Goal: Task Accomplishment & Management: Manage account settings

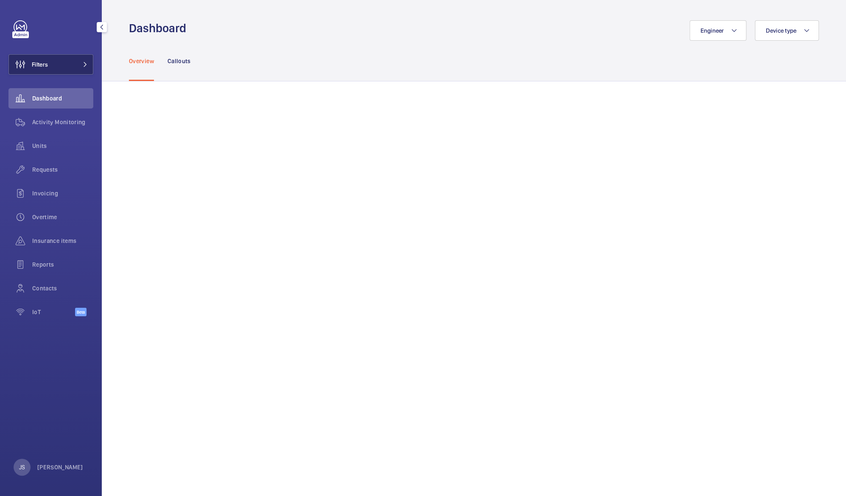
click at [50, 63] on button "Filters" at bounding box center [50, 64] width 85 height 20
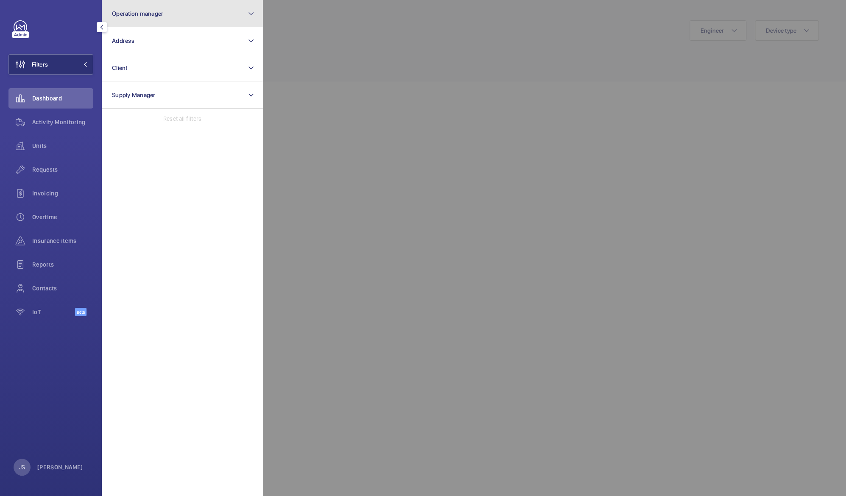
click at [128, 13] on span "Operation manager" at bounding box center [137, 13] width 51 height 7
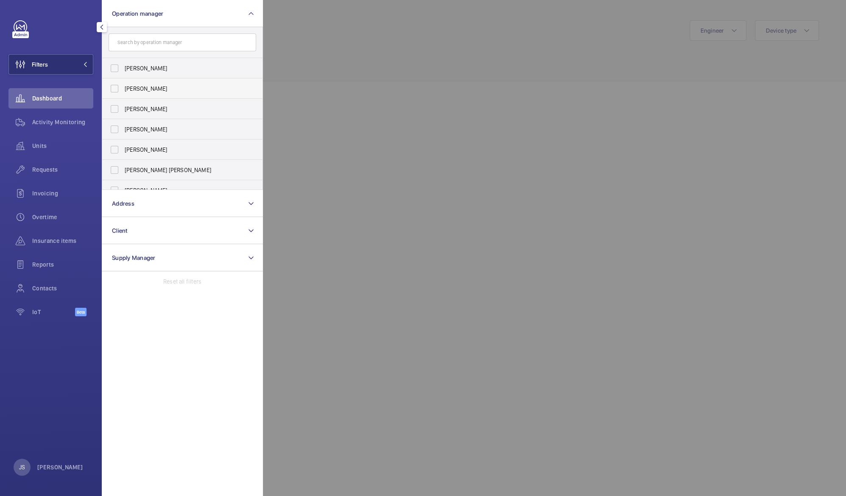
click at [150, 88] on span "[PERSON_NAME]" at bounding box center [183, 88] width 117 height 8
click at [123, 88] on input "[PERSON_NAME]" at bounding box center [114, 88] width 17 height 17
checkbox input "true"
click at [356, 173] on div at bounding box center [686, 248] width 846 height 496
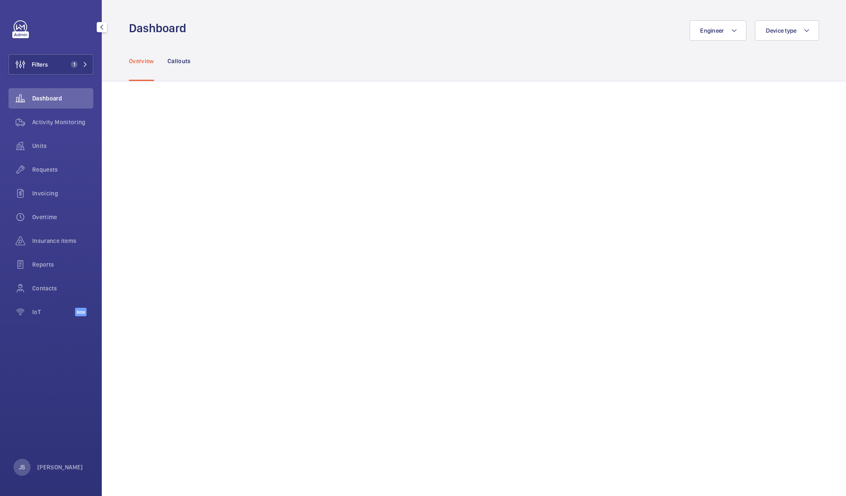
click at [99, 164] on div "Filters 1 Dashboard Activity Monitoring Units Requests Invoicing Overtime Insur…" at bounding box center [51, 248] width 102 height 496
click at [42, 143] on span "Units" at bounding box center [62, 146] width 61 height 8
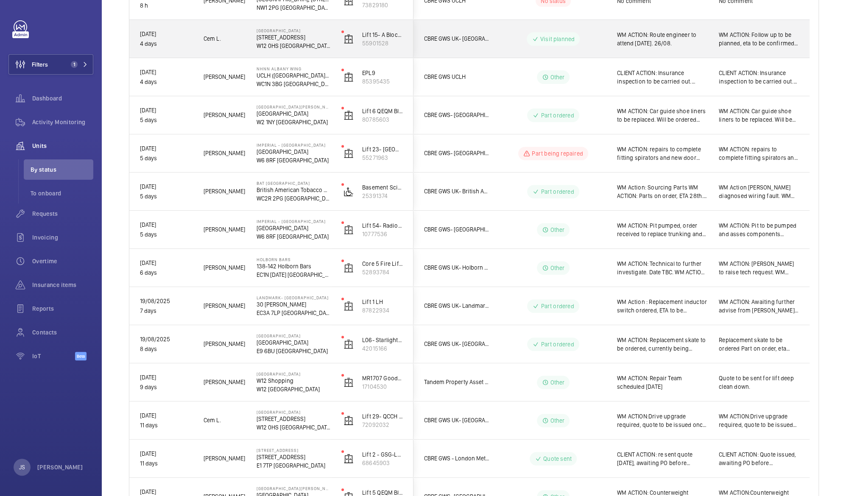
scroll to position [184, 0]
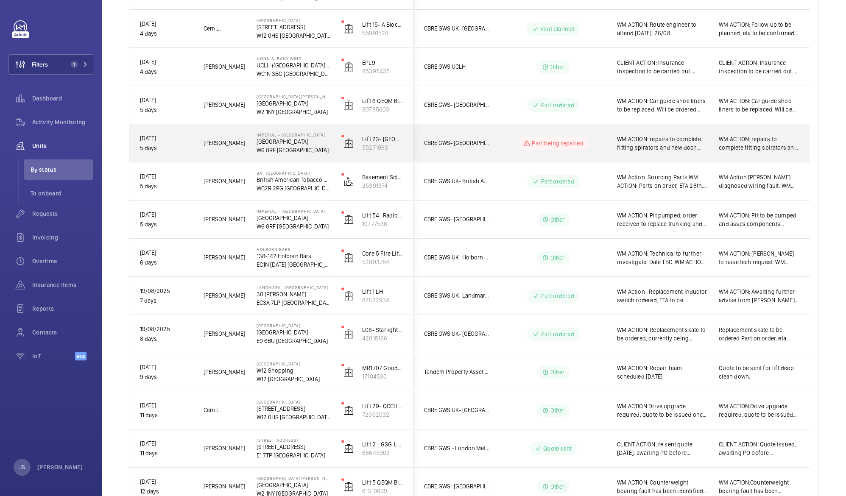
click at [638, 148] on span "WM ACTION: repairs to complete fitting spirators and new door shoes on all floo…" at bounding box center [662, 143] width 91 height 17
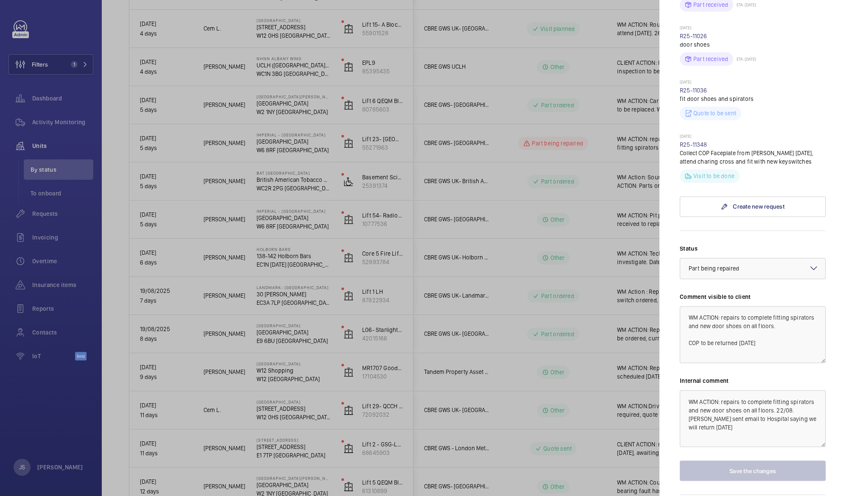
scroll to position [876, 0]
drag, startPoint x: 837, startPoint y: 385, endPoint x: 626, endPoint y: 415, distance: 213.3
click at [626, 415] on div at bounding box center [423, 248] width 846 height 496
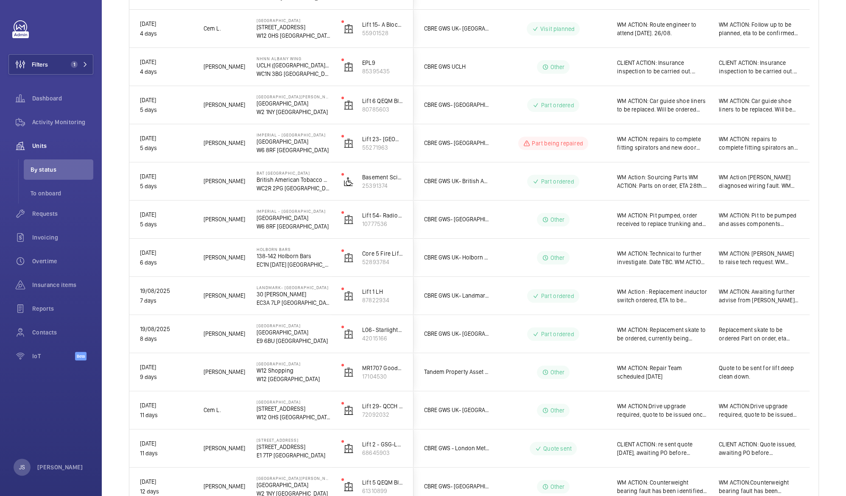
scroll to position [0, 0]
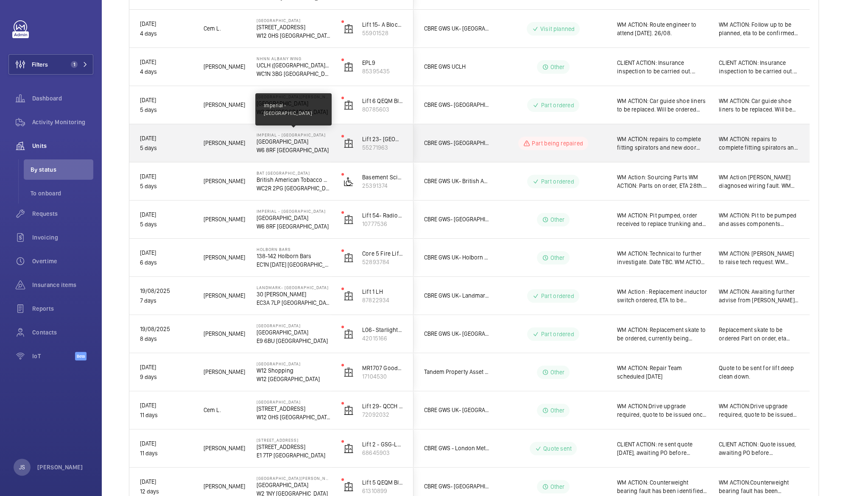
click at [277, 134] on p "Imperial - [GEOGRAPHIC_DATA]" at bounding box center [293, 134] width 74 height 5
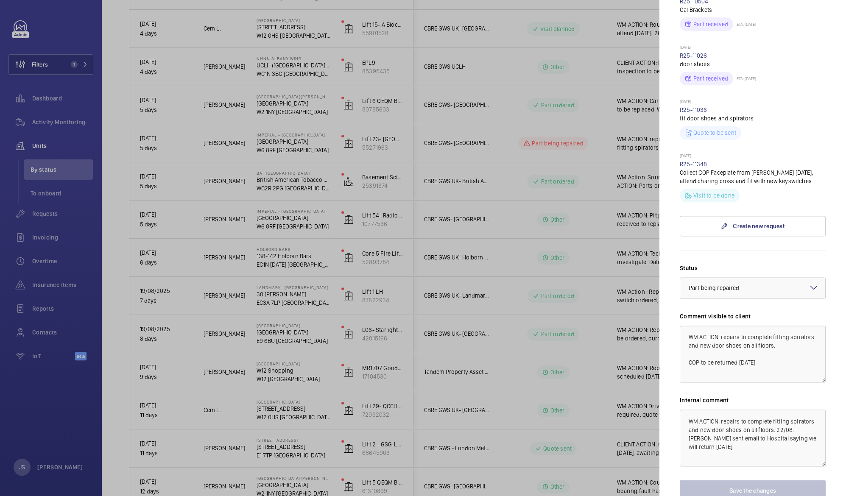
scroll to position [892, 0]
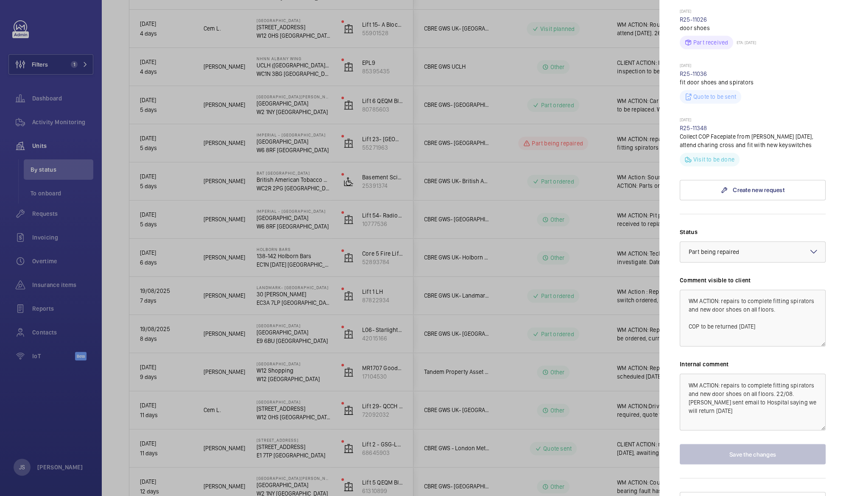
click at [119, 34] on div at bounding box center [423, 248] width 846 height 496
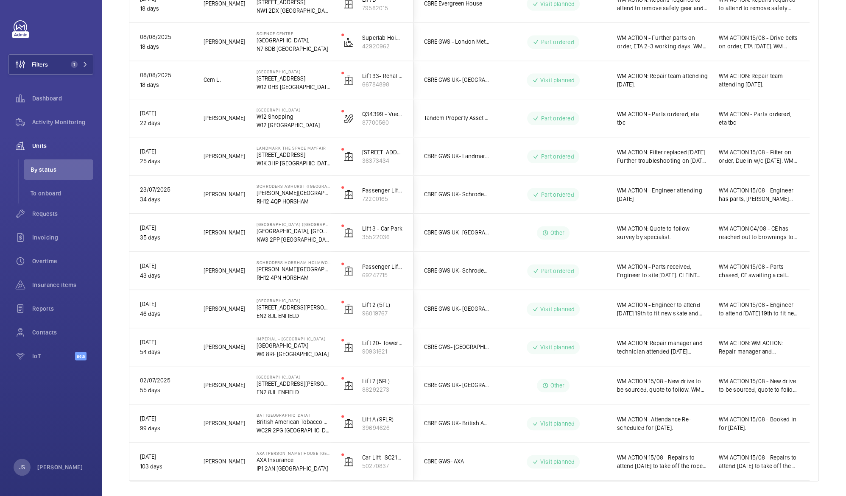
scroll to position [769, 0]
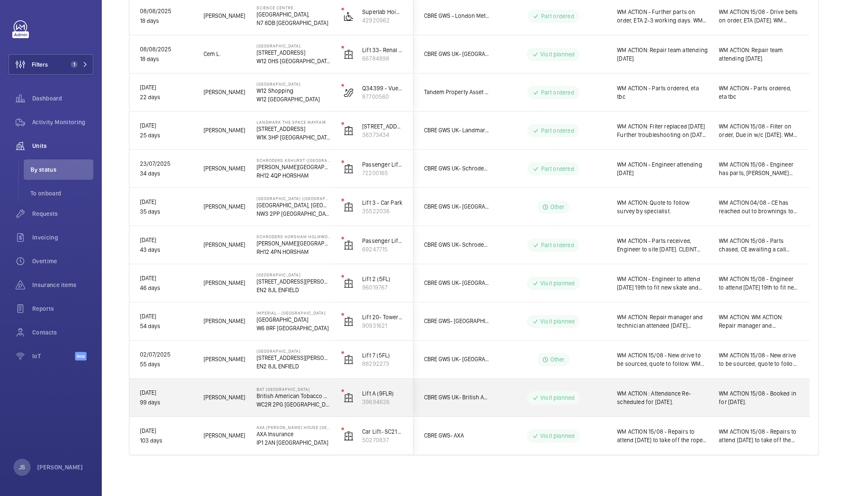
click at [260, 401] on p "WC2R 2PG [GEOGRAPHIC_DATA]" at bounding box center [293, 404] width 74 height 8
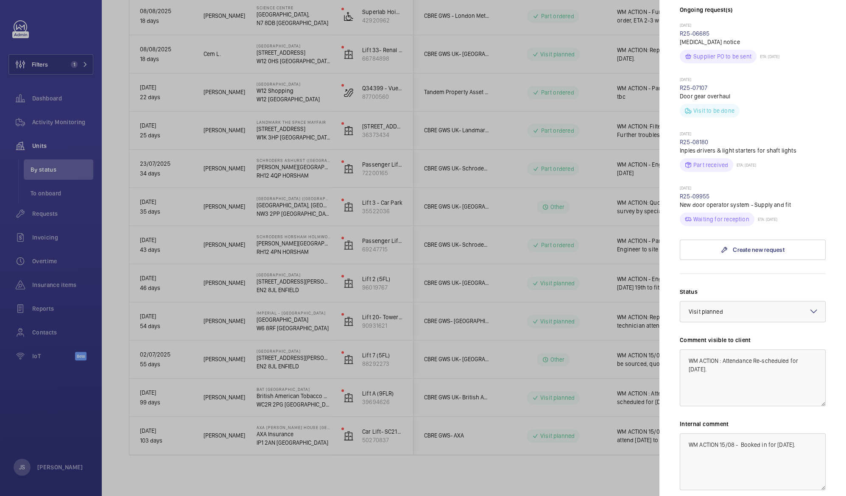
scroll to position [285, 0]
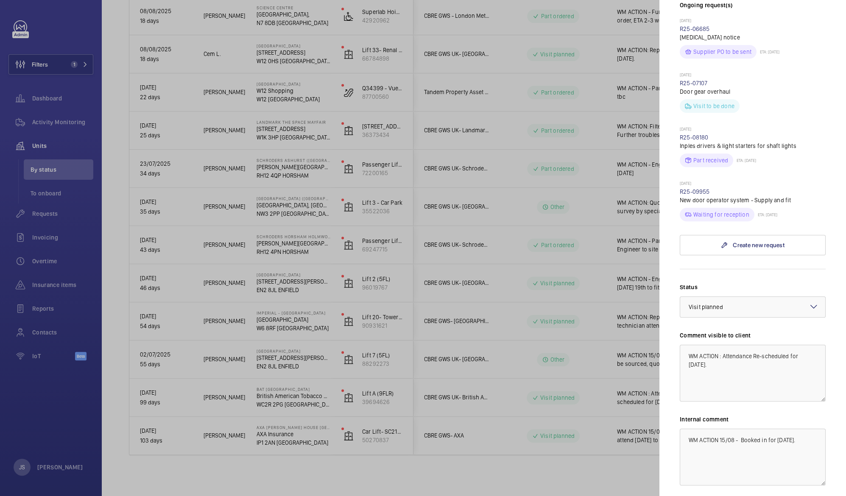
click at [302, 351] on div at bounding box center [423, 248] width 846 height 496
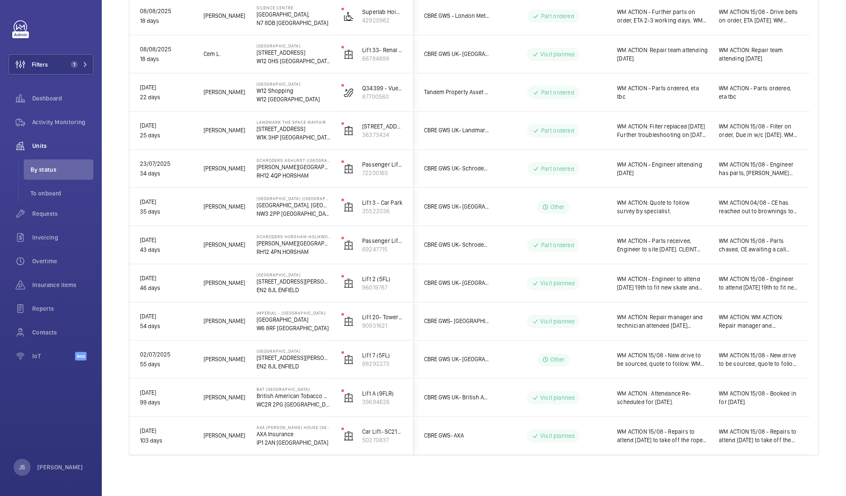
scroll to position [0, 0]
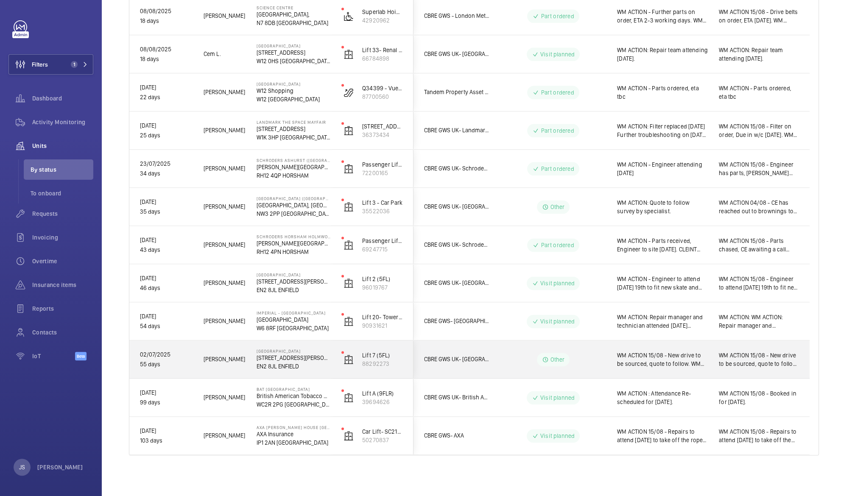
click at [638, 357] on span "WM ACTION 15/08 - New drive to be sourced, quote to follow. WM ACTION:NDC advis…" at bounding box center [662, 359] width 91 height 17
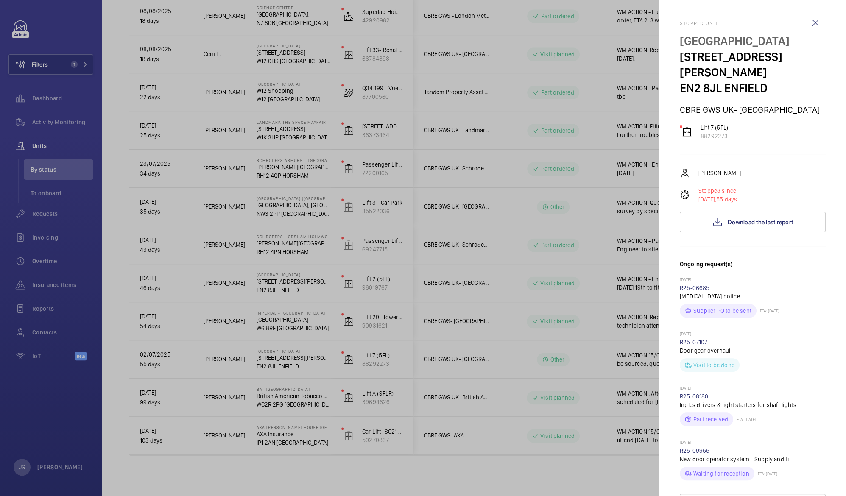
click at [638, 357] on div at bounding box center [423, 248] width 846 height 496
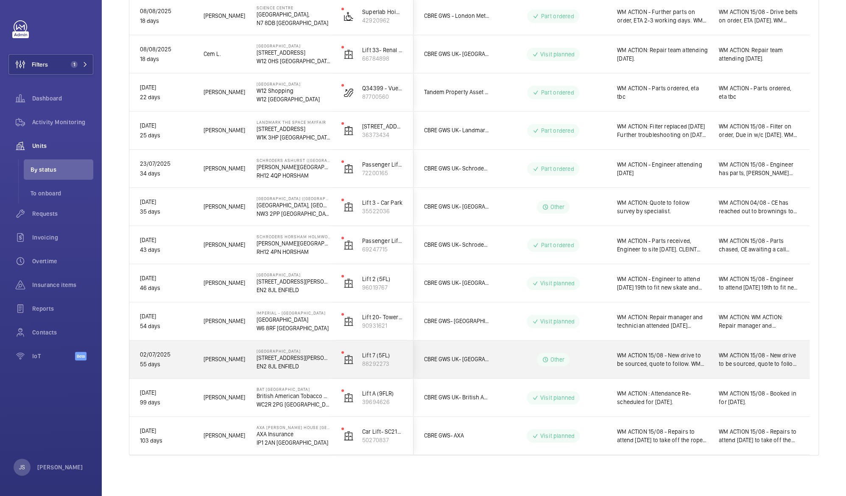
click at [638, 357] on span "WM ACTION 15/08 - New drive to be sourced, quote to follow. WM ACTION:NDC advis…" at bounding box center [662, 359] width 91 height 17
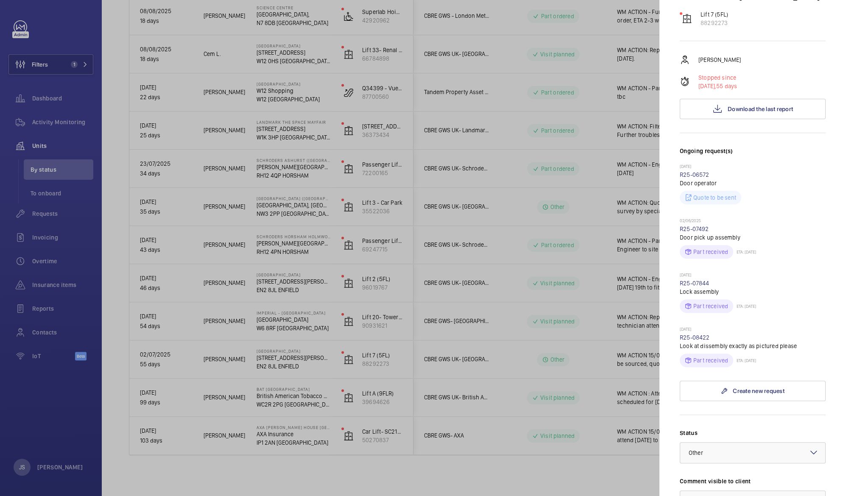
scroll to position [116, 0]
click at [432, 305] on div at bounding box center [423, 248] width 846 height 496
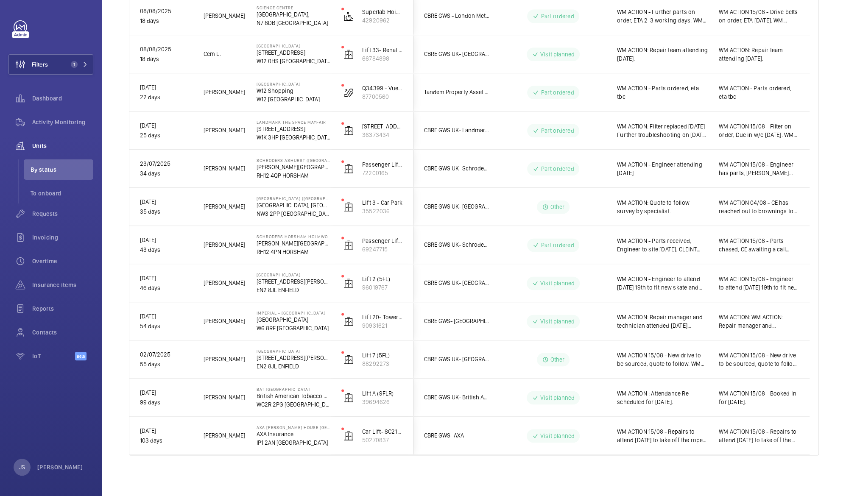
scroll to position [0, 0]
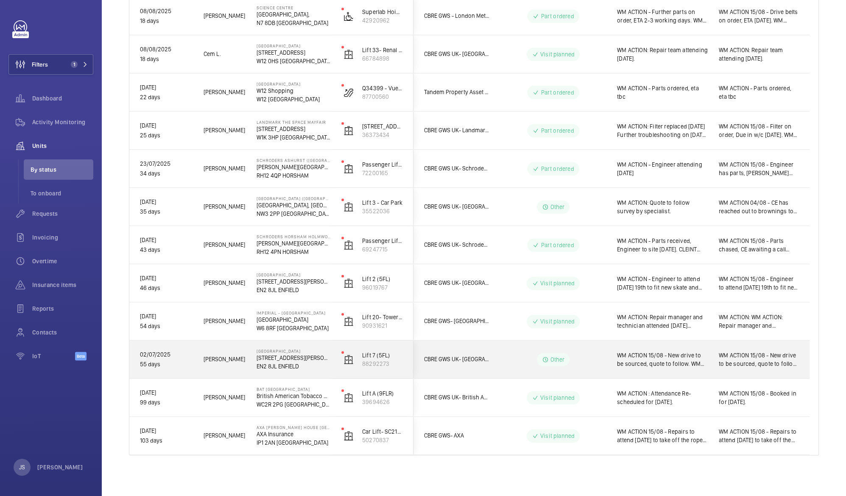
click at [647, 361] on span "WM ACTION 15/08 - New drive to be sourced, quote to follow. WM ACTION:NDC advis…" at bounding box center [662, 359] width 91 height 17
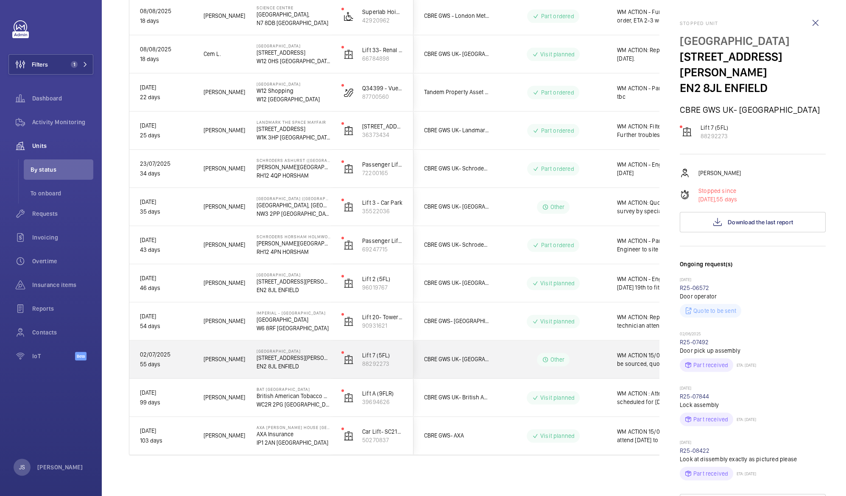
click at [647, 361] on div at bounding box center [423, 248] width 846 height 496
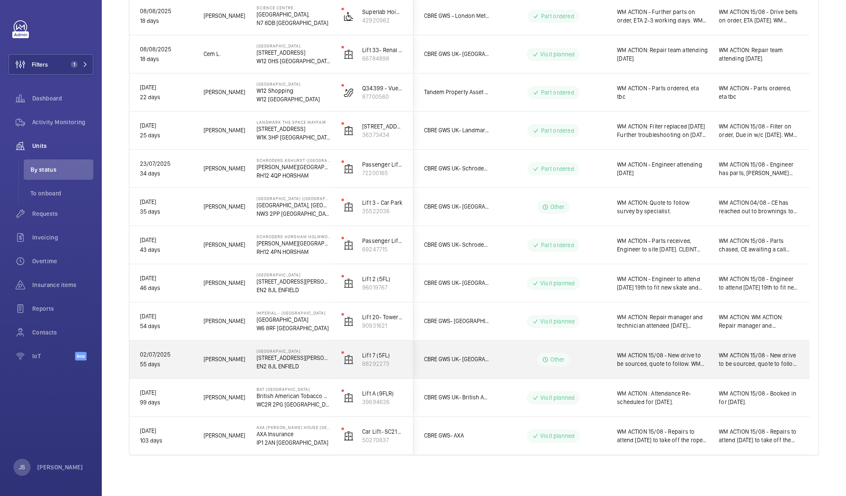
click at [647, 361] on span "WM ACTION 15/08 - New drive to be sourced, quote to follow. WM ACTION:NDC advis…" at bounding box center [662, 359] width 91 height 17
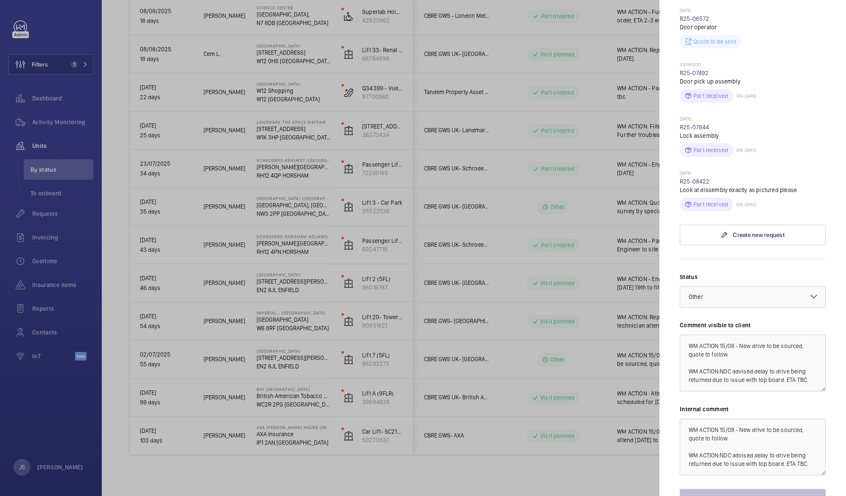
scroll to position [325, 0]
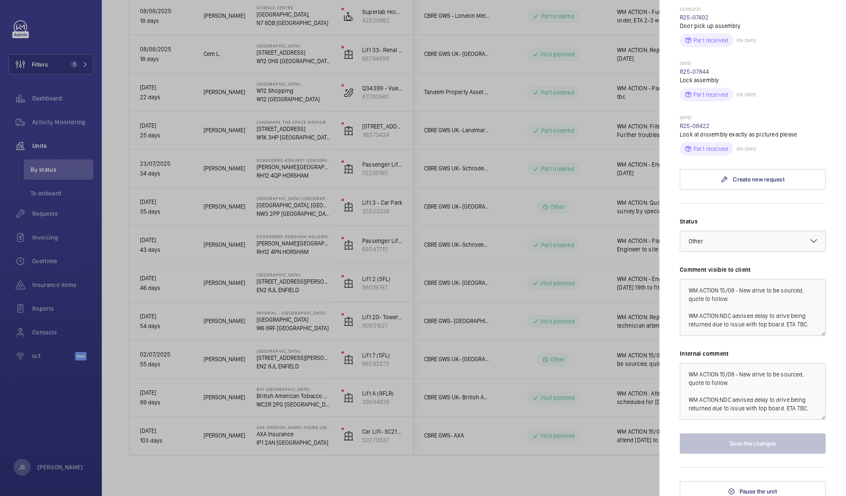
click at [287, 316] on div at bounding box center [423, 248] width 846 height 496
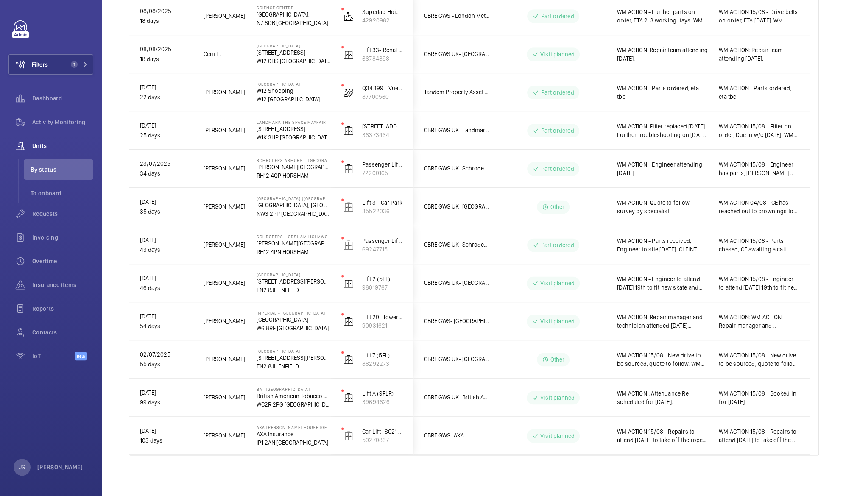
scroll to position [0, 0]
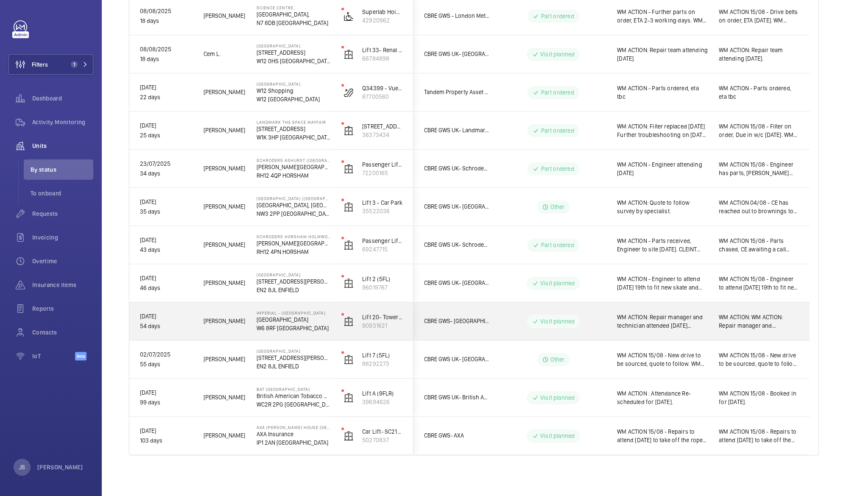
click at [663, 318] on span "WM ACTION: Repair manager and technician attended [DATE] [PERSON_NAME] will adv…" at bounding box center [662, 321] width 91 height 17
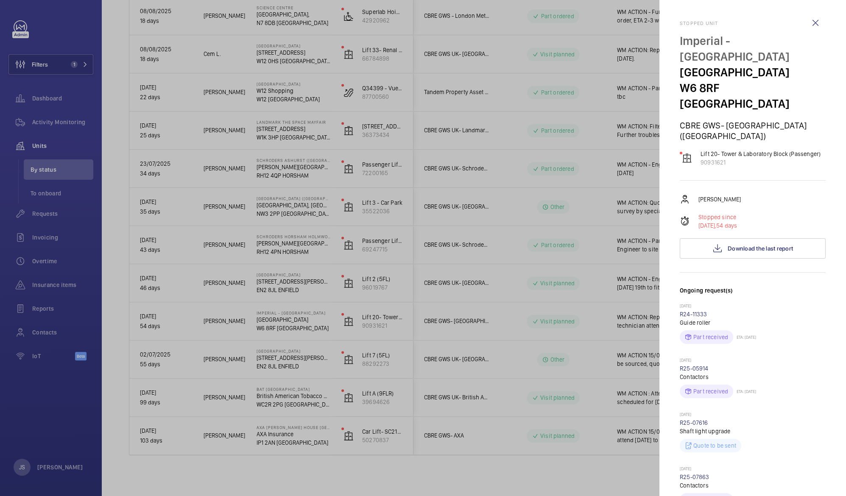
click at [612, 283] on div at bounding box center [423, 248] width 846 height 496
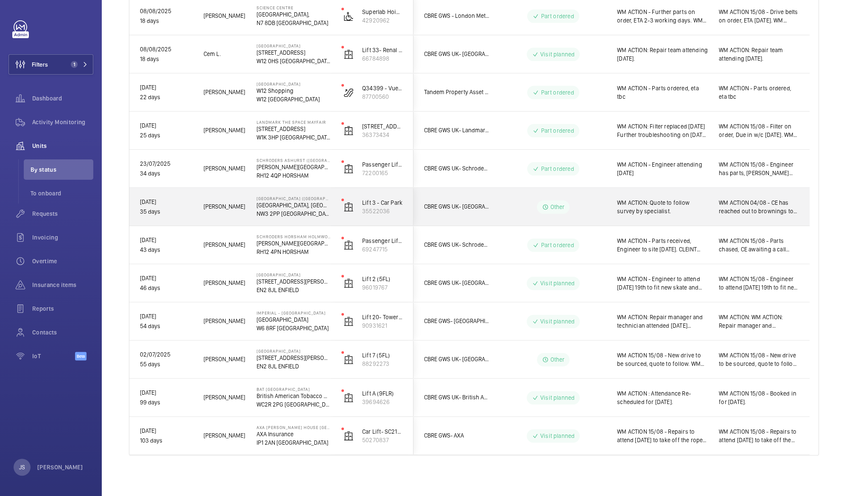
click at [655, 204] on span "WM ACTION: Quote to follow survey by specialist." at bounding box center [662, 206] width 91 height 17
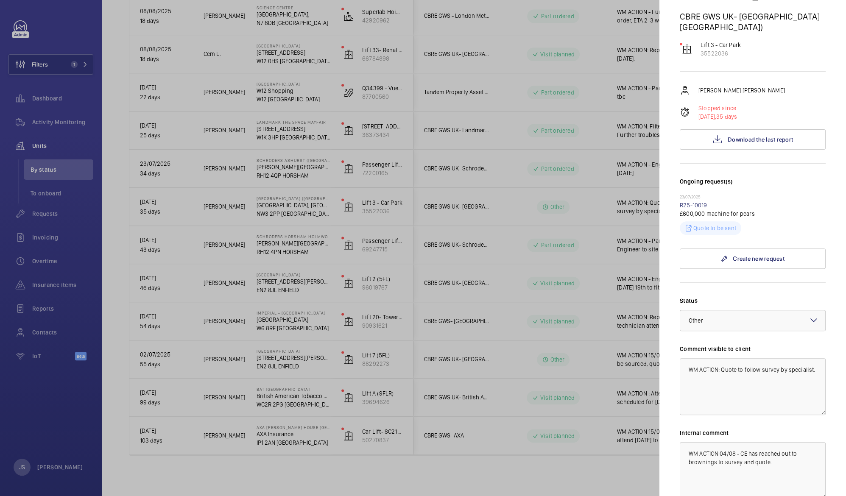
scroll to position [130, 0]
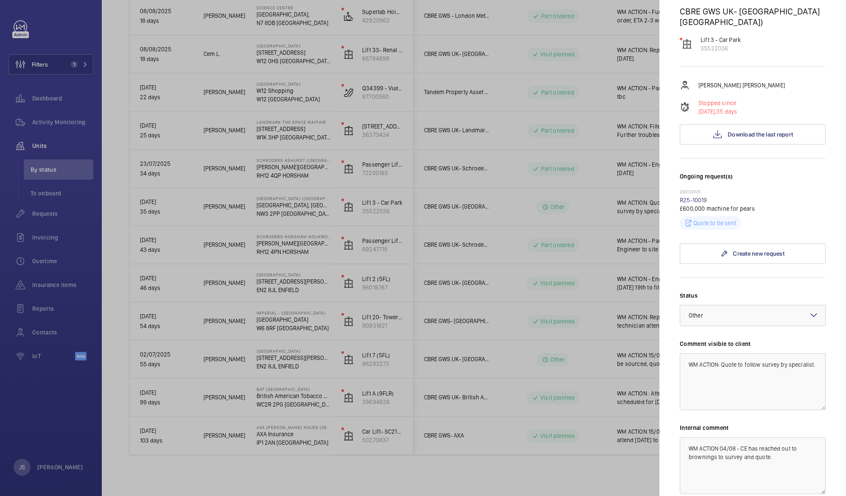
click at [292, 202] on div at bounding box center [423, 248] width 846 height 496
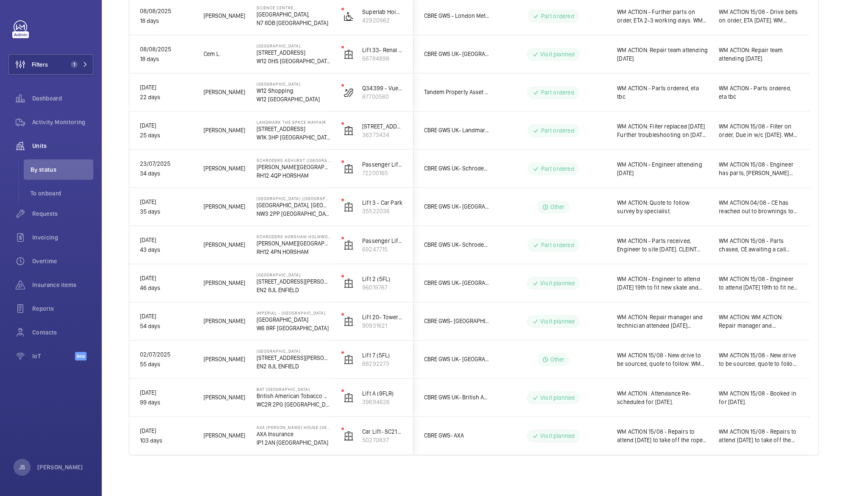
scroll to position [0, 0]
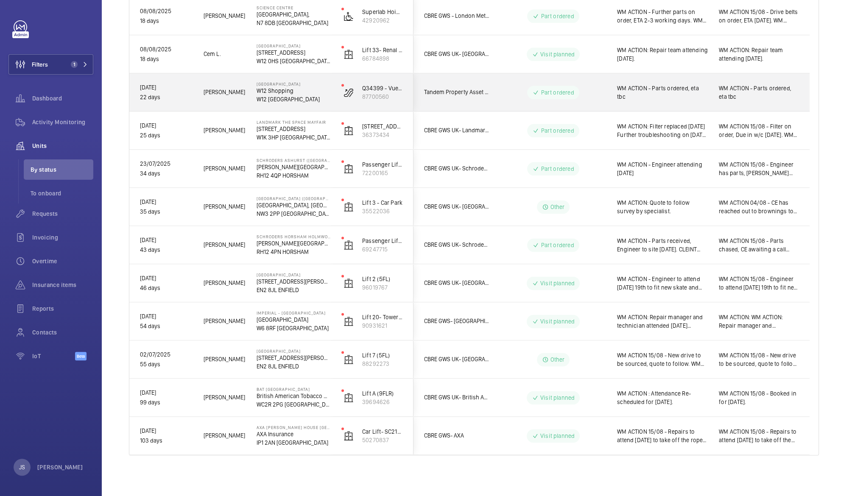
click at [268, 97] on p "W12 [GEOGRAPHIC_DATA]" at bounding box center [293, 99] width 74 height 8
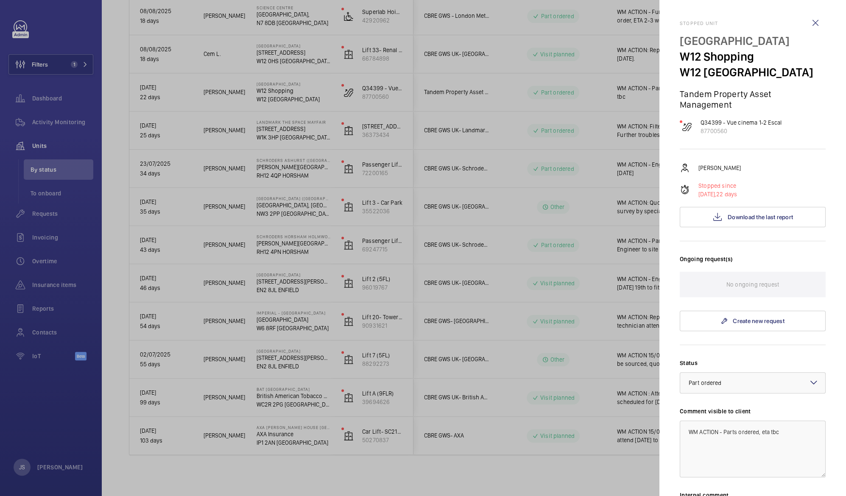
click at [270, 54] on div at bounding box center [423, 248] width 846 height 496
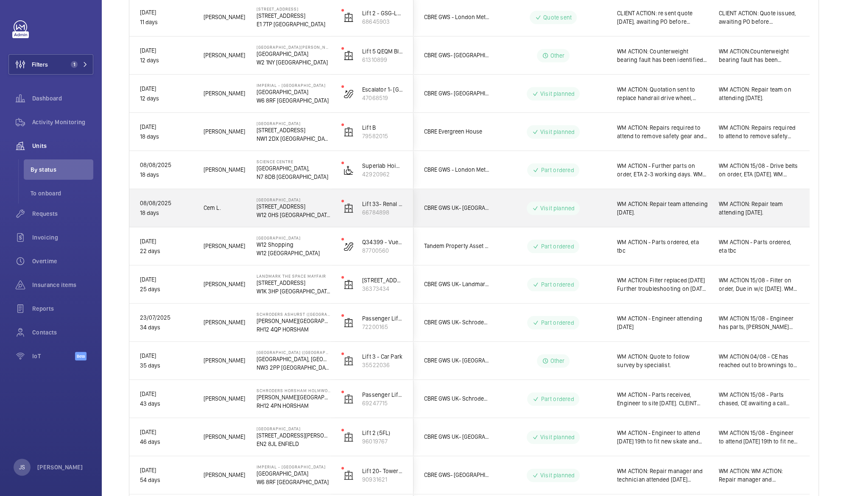
scroll to position [617, 0]
click at [657, 207] on span "WM ACTION: Repair team attending [DATE]." at bounding box center [662, 206] width 91 height 17
click at [657, 207] on div at bounding box center [423, 248] width 846 height 496
click at [657, 207] on span "WM ACTION: Repair team attending [DATE]." at bounding box center [662, 206] width 91 height 17
click at [657, 207] on div at bounding box center [423, 248] width 846 height 496
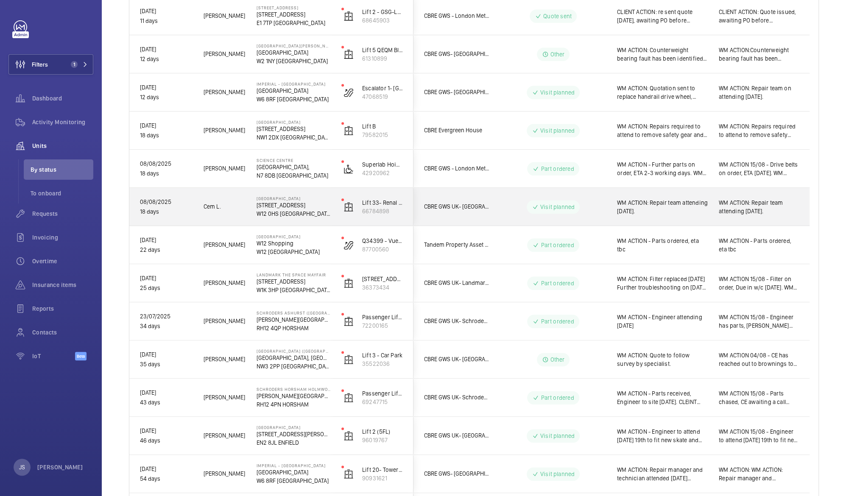
click at [657, 207] on span "WM ACTION: Repair team attending [DATE]." at bounding box center [662, 206] width 91 height 17
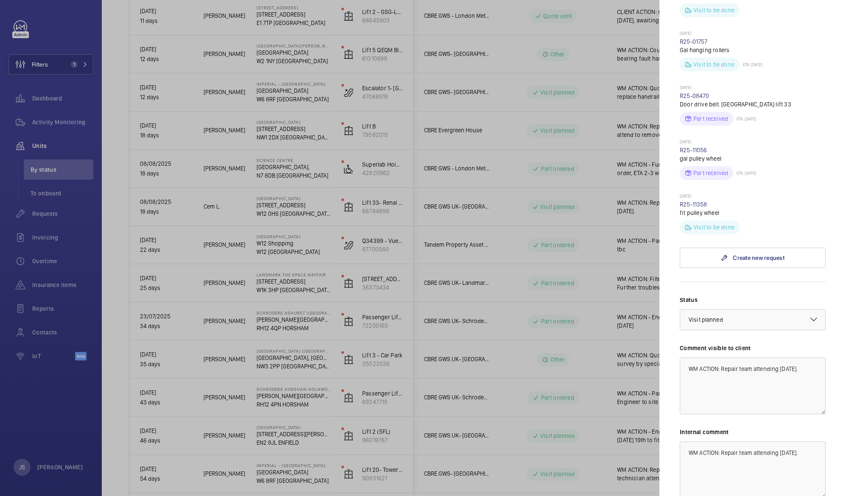
scroll to position [509, 0]
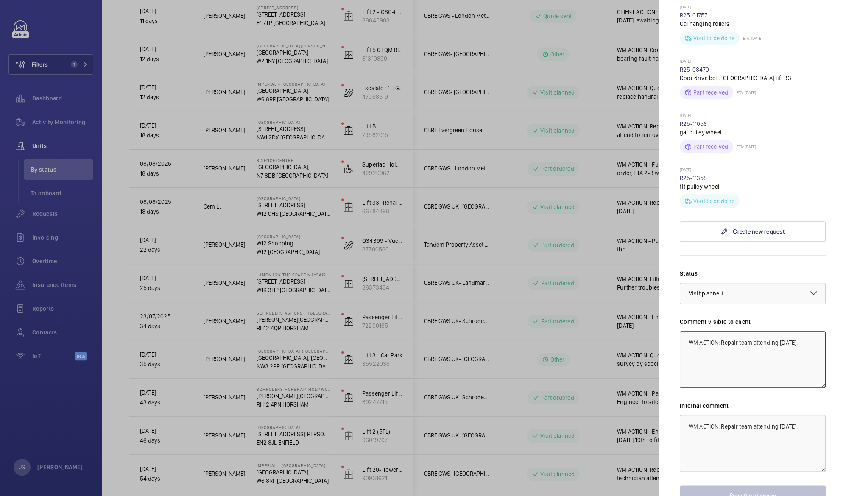
click at [783, 332] on textarea "WM ACTION: Repair team attending [DATE]." at bounding box center [753, 359] width 146 height 57
type textarea "WM ACTION: Repair team attending [DATE]."
click at [783, 418] on textarea "WM ACTION: Repair team attending [DATE]." at bounding box center [753, 443] width 146 height 57
type textarea "WM ACTION: Repair team attending [DATE]."
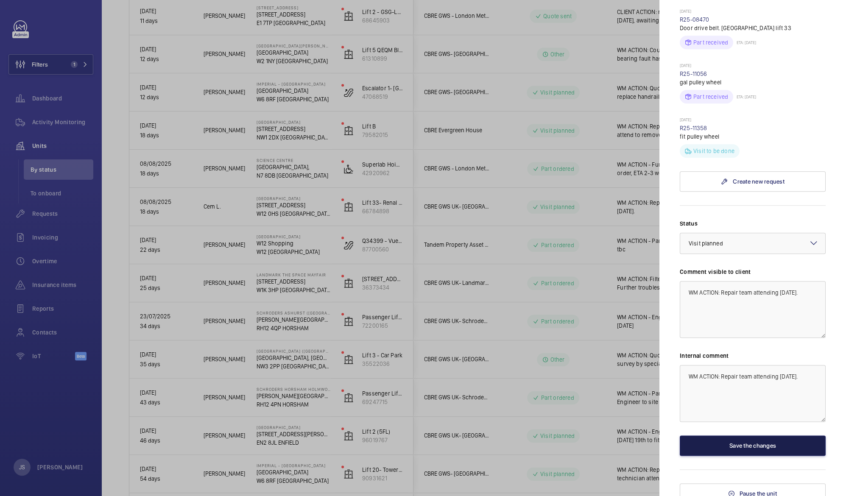
click at [743, 440] on button "Save the changes" at bounding box center [753, 445] width 146 height 20
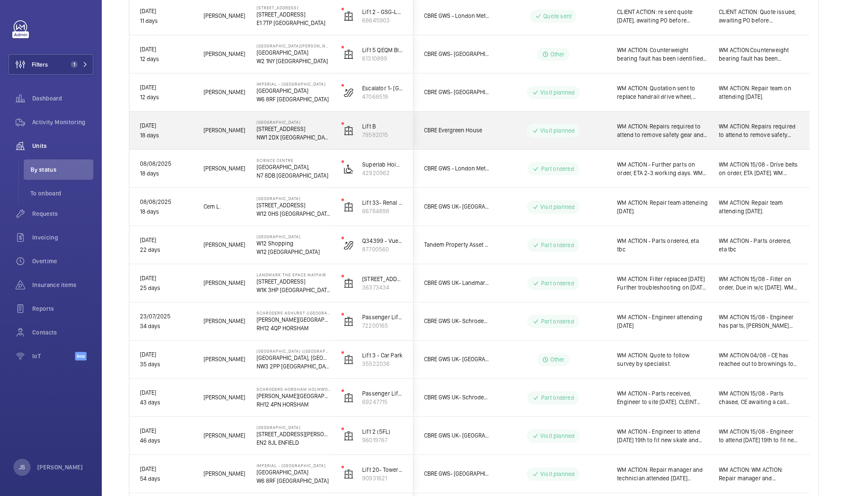
click at [648, 142] on div "WM ACTION: Repairs required to attend to remove safety gear and fit OSG switch …" at bounding box center [657, 130] width 101 height 36
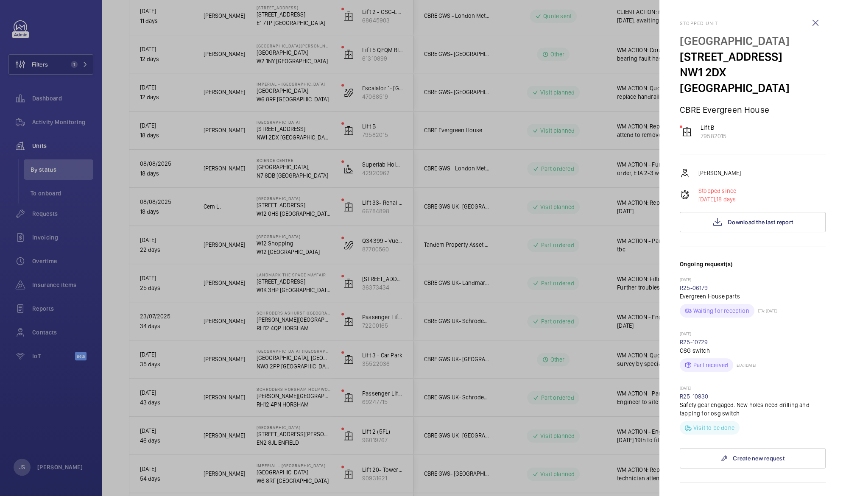
click at [648, 142] on div at bounding box center [423, 248] width 846 height 496
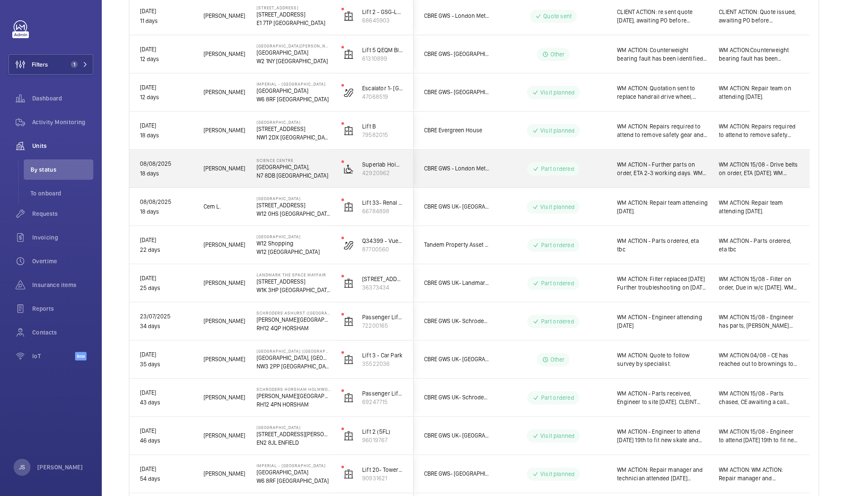
click at [647, 165] on span "WM ACTION - Further parts on order, ETA 2-3 working days. WM ACTION: Repairs on…" at bounding box center [662, 168] width 91 height 17
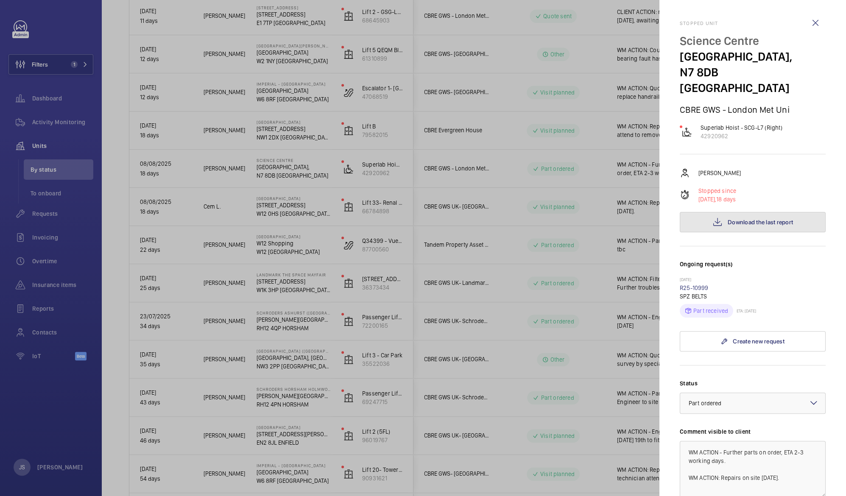
click at [746, 219] on span "Download the last report" at bounding box center [759, 222] width 65 height 7
click at [805, 20] on wm-front-icon-button at bounding box center [815, 23] width 20 height 20
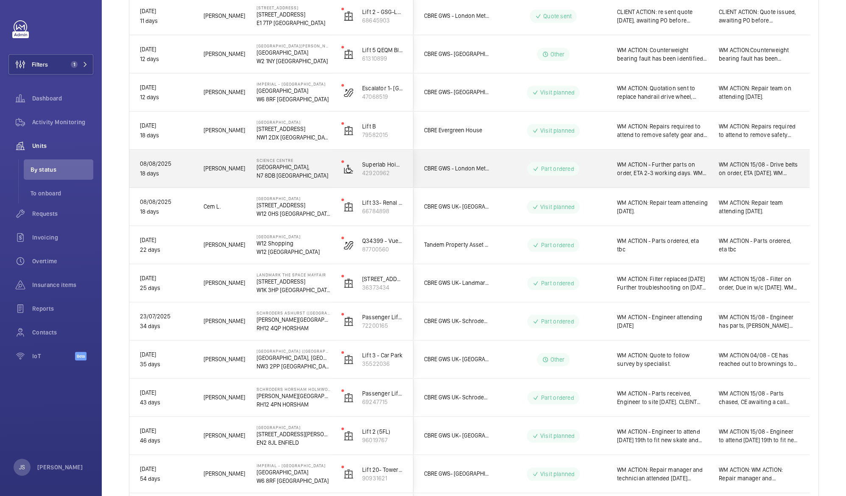
click at [302, 166] on p "[GEOGRAPHIC_DATA]," at bounding box center [293, 167] width 74 height 8
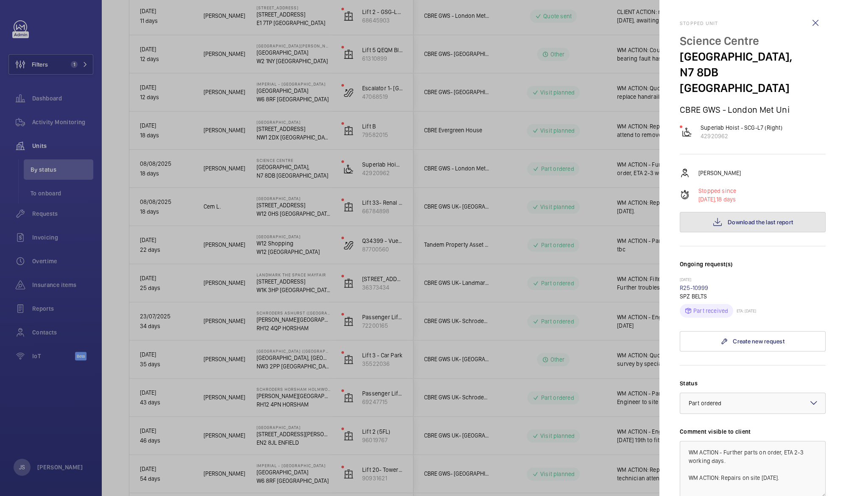
click at [729, 219] on span "Download the last report" at bounding box center [759, 222] width 65 height 7
click at [530, 201] on div at bounding box center [423, 248] width 846 height 496
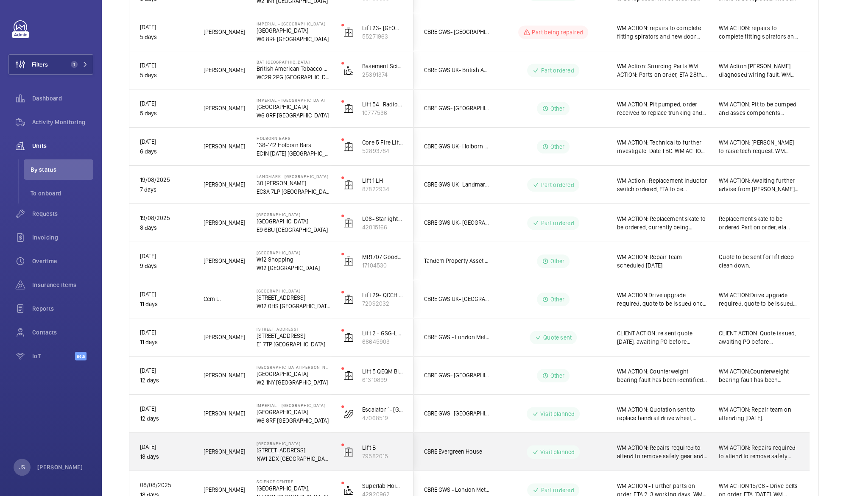
scroll to position [295, 0]
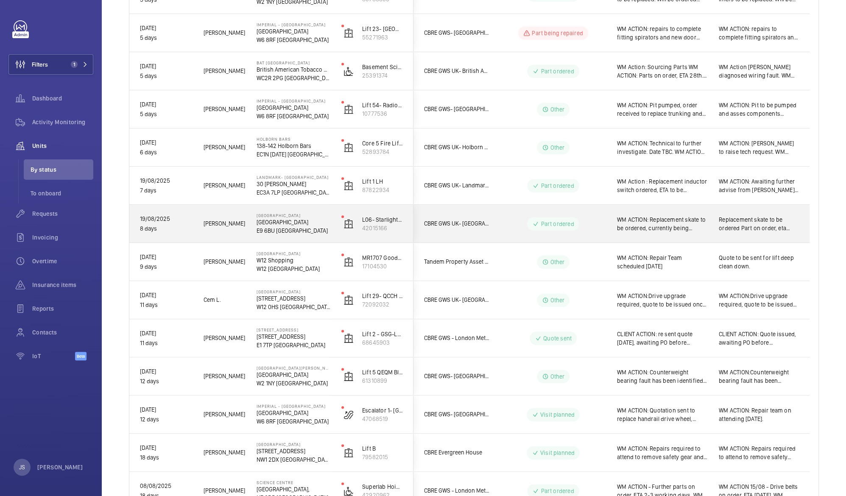
click at [661, 227] on span "WM ACTION: Replacement skate to be ordered, currently being sourced. WM ACTION:…" at bounding box center [662, 223] width 91 height 17
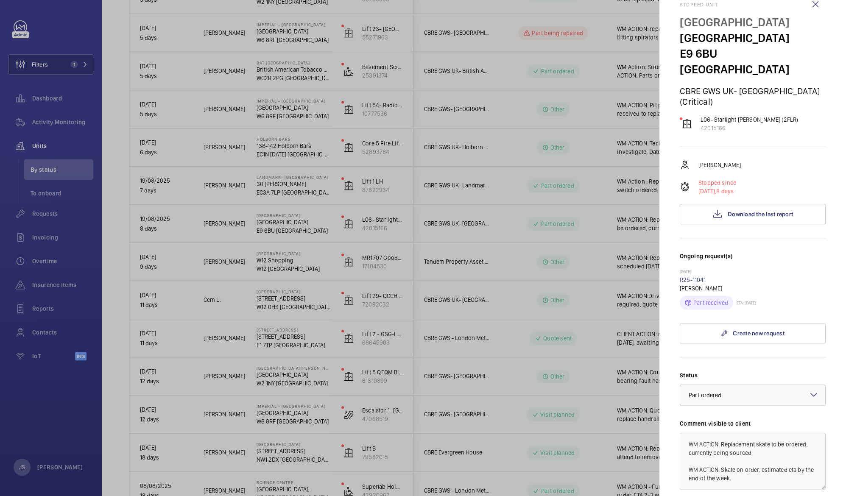
scroll to position [20, 0]
click at [765, 210] on span "Download the last report" at bounding box center [759, 213] width 65 height 7
click at [294, 199] on div at bounding box center [423, 248] width 846 height 496
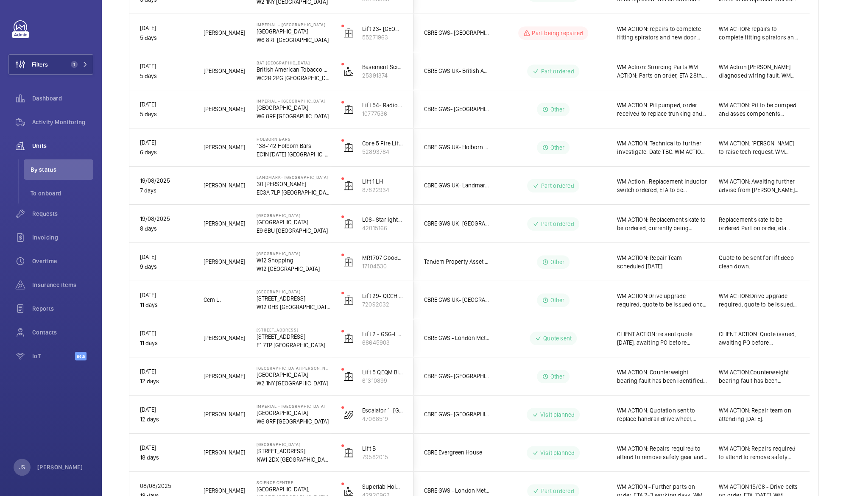
scroll to position [0, 0]
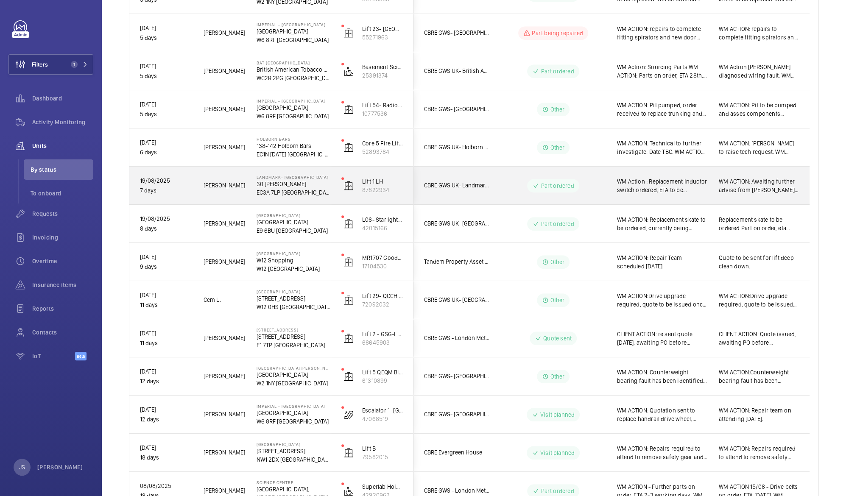
click at [695, 195] on div "WM Action : Replacement inductor switch ordered, ETA to be confirmed. WM ACTION…" at bounding box center [662, 186] width 91 height 20
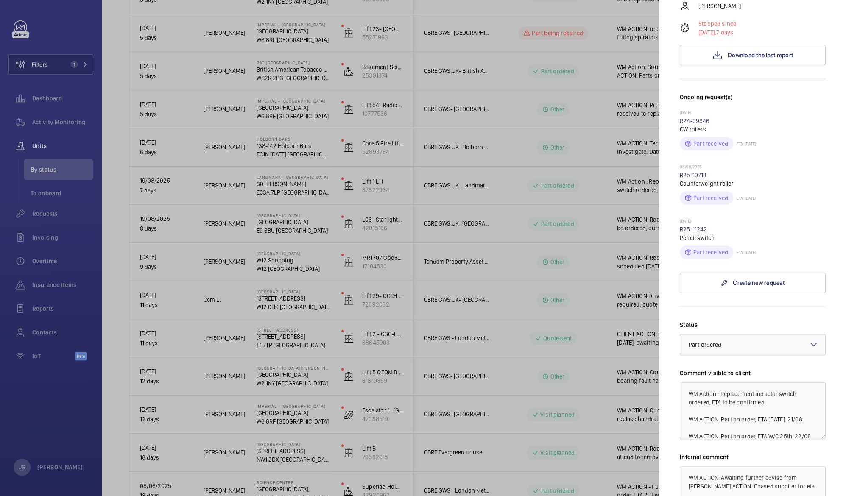
scroll to position [197, 0]
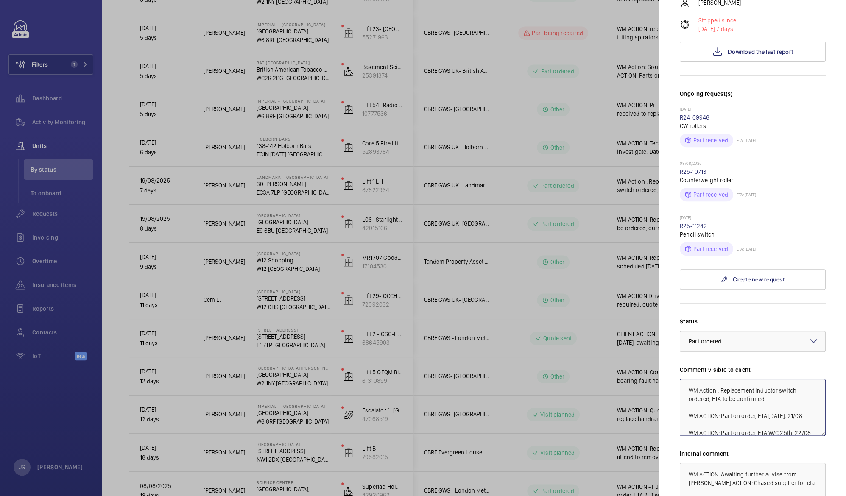
drag, startPoint x: 770, startPoint y: 382, endPoint x: 675, endPoint y: 365, distance: 96.5
click at [675, 365] on mat-sidenav "Stopped unit Landmark- [GEOGRAPHIC_DATA] [STREET_ADDRESS][PERSON_NAME] CBRE GWS…" at bounding box center [752, 248] width 187 height 496
click at [733, 379] on textarea "WM ACTION: Part on order, ETA [DATE]. 21/08. WM ACTION: Part on order, ETA W/C …" at bounding box center [753, 407] width 146 height 57
click at [735, 380] on textarea "WM ACTION: Part received Engineer to site [DATE]. 21/08. WM ACTION: Part on ord…" at bounding box center [753, 407] width 146 height 57
type textarea "WM ACTION: Part received Engineer to site [DATE]. WM ACTION: Part on order, ETA…"
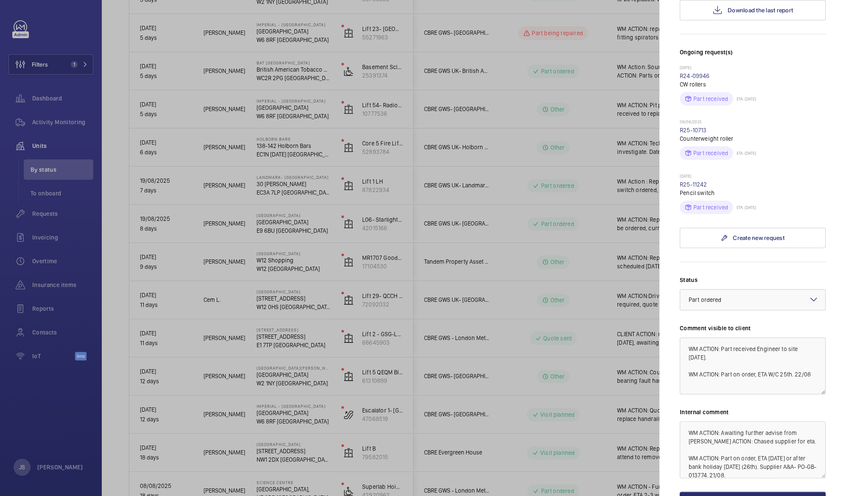
scroll to position [239, 0]
drag, startPoint x: 689, startPoint y: 334, endPoint x: 722, endPoint y: 343, distance: 34.0
click at [722, 343] on textarea "WM ACTION: Part received Engineer to site [DATE]. WM ACTION: Part on order, ETA…" at bounding box center [753, 365] width 146 height 57
click at [688, 421] on textarea "WM ACTION: Awaiting further advise from [PERSON_NAME] ACTION: Chased supplier f…" at bounding box center [753, 449] width 146 height 57
paste textarea "WM ACTION: Part received Engineer to site [DATE]."
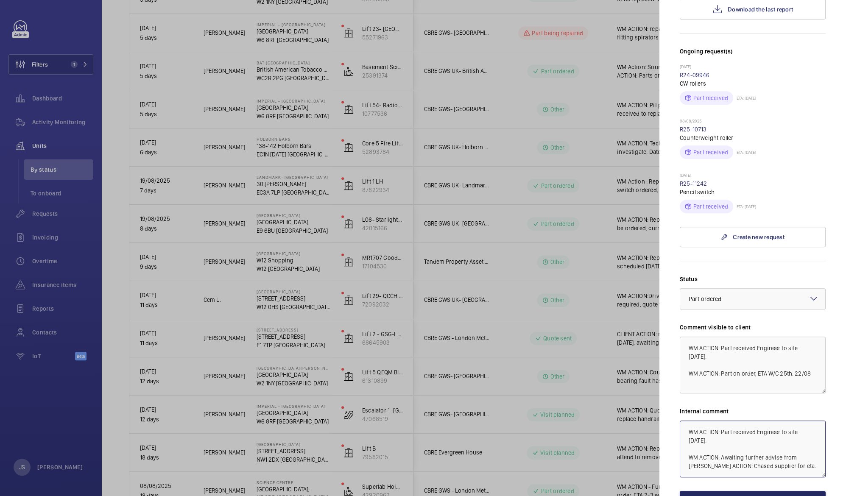
type textarea "WM ACTION: Part received Engineer to site [DATE]. WM ACTION: Awaiting further a…"
click at [763, 491] on button "Save the changes" at bounding box center [753, 501] width 146 height 20
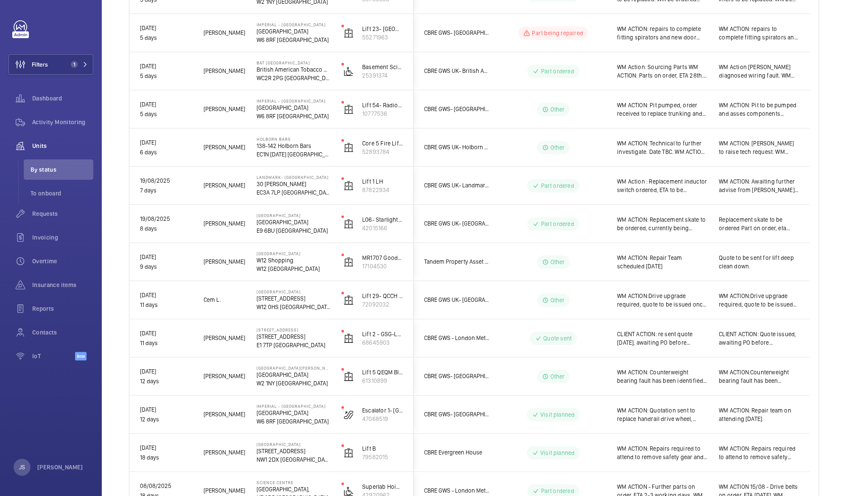
scroll to position [0, 0]
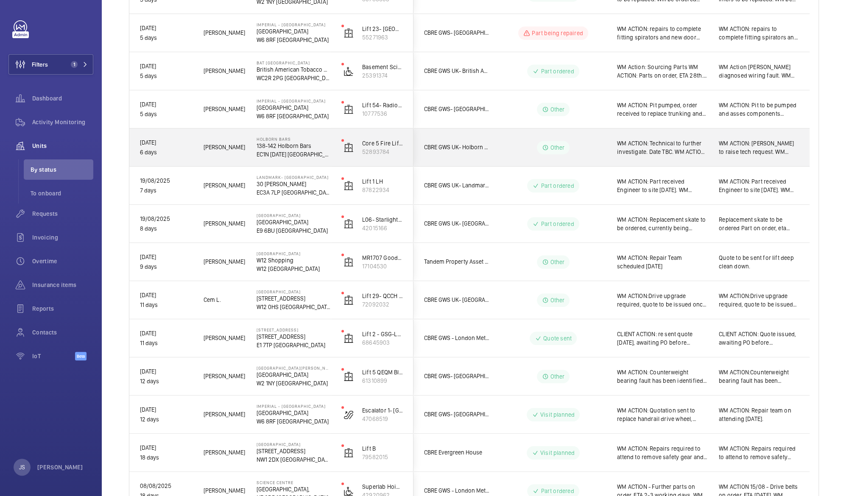
click at [635, 148] on span "WM ACTION: Technical to further investigate. Date TBC. WM ACTION: Engineer was …" at bounding box center [662, 147] width 91 height 17
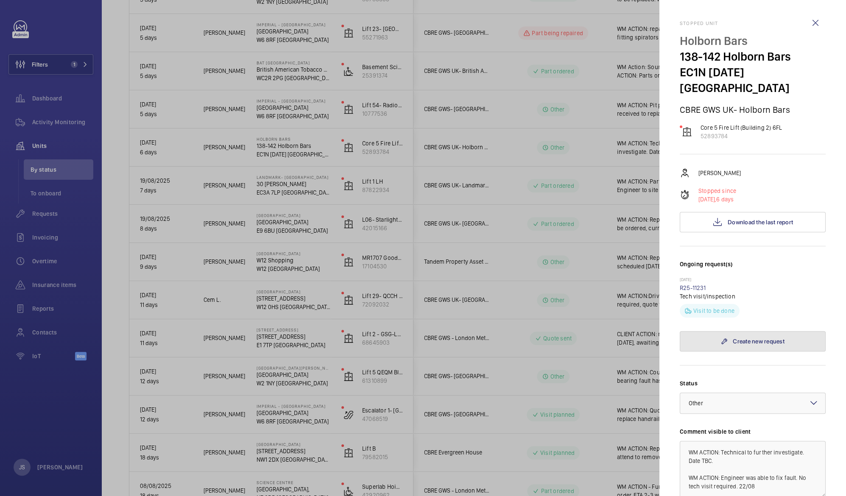
click at [742, 331] on link "Create new request" at bounding box center [753, 341] width 146 height 20
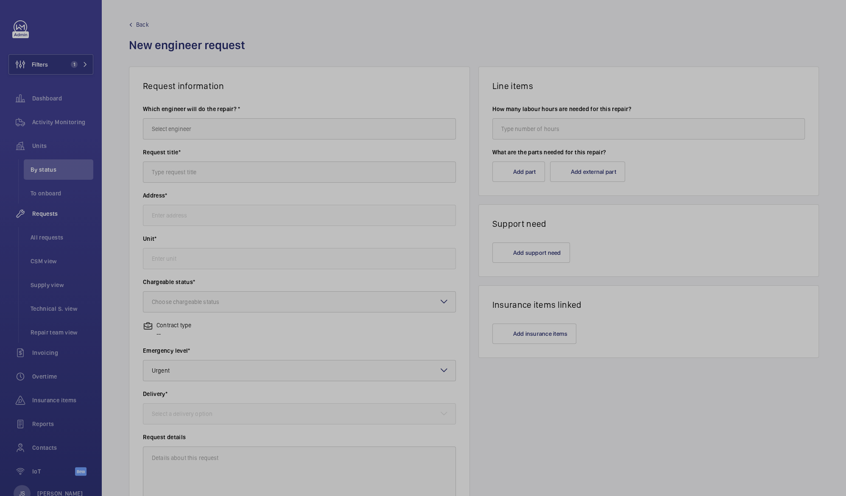
type input "Holborn Bars [STREET_ADDRESS][DATE]"
type input "52893784 - Core 5 Fire Lift (Building 2) 6FL"
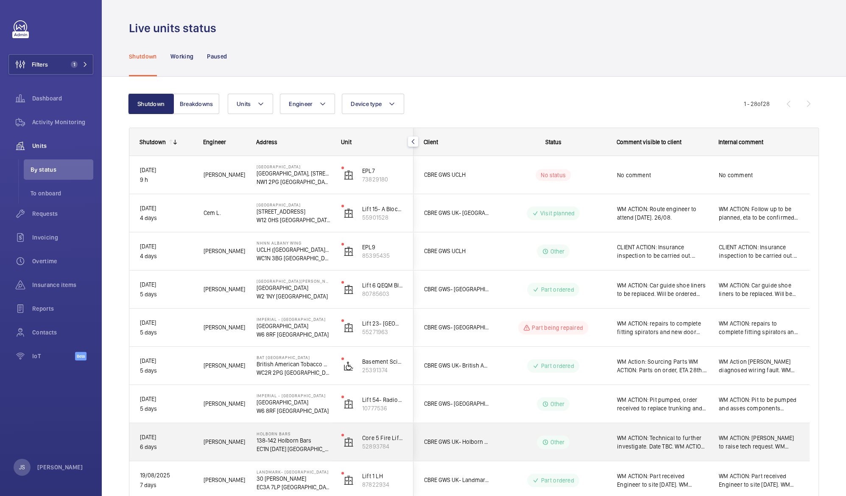
click at [660, 445] on span "WM ACTION: Technical to further investigate. Date TBC. WM ACTION: Engineer was …" at bounding box center [662, 442] width 91 height 17
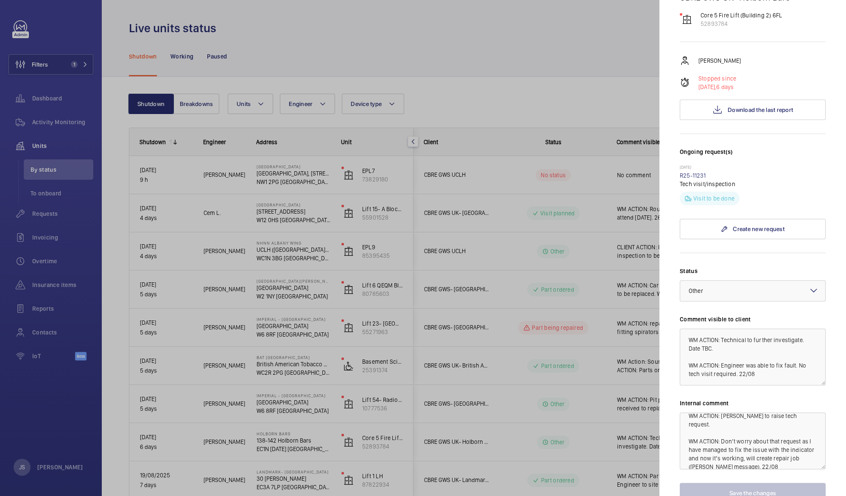
scroll to position [111, 0]
click at [343, 245] on div at bounding box center [423, 248] width 846 height 496
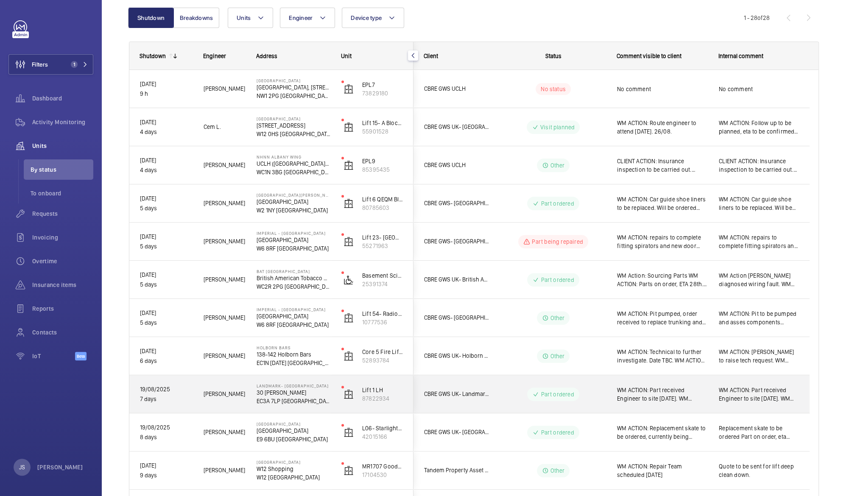
scroll to position [83, 0]
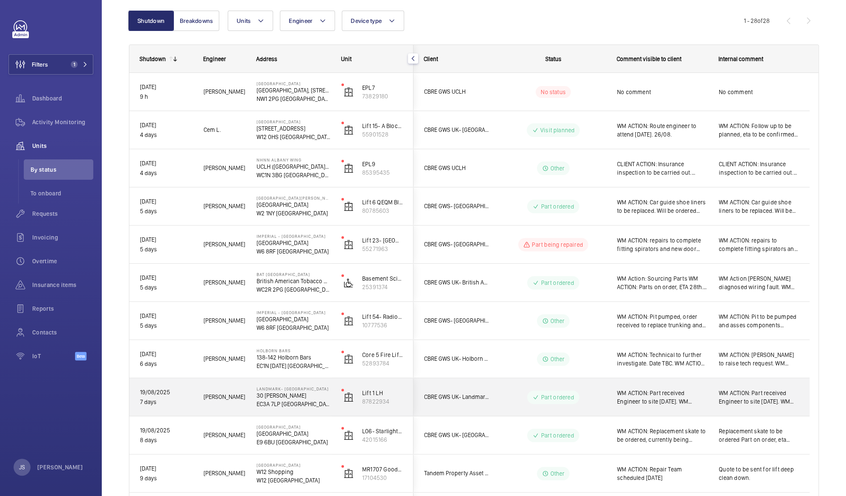
click at [277, 365] on p "EC1N [DATE] [GEOGRAPHIC_DATA]" at bounding box center [293, 366] width 74 height 8
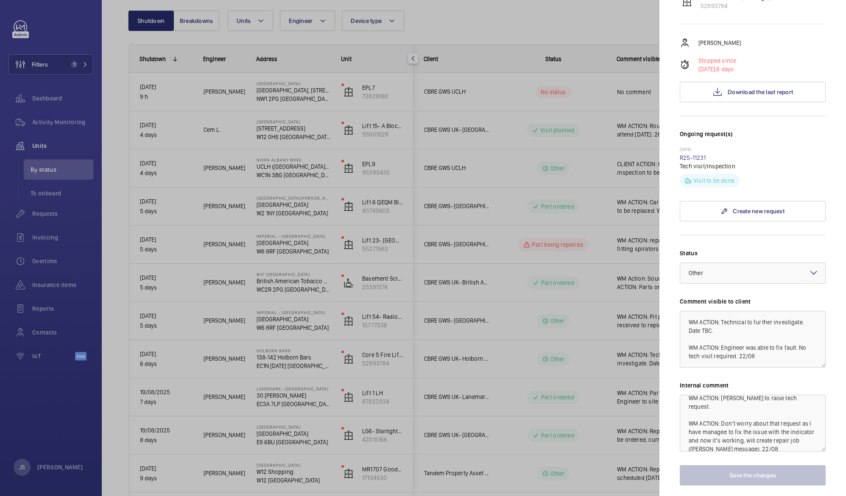
scroll to position [151, 0]
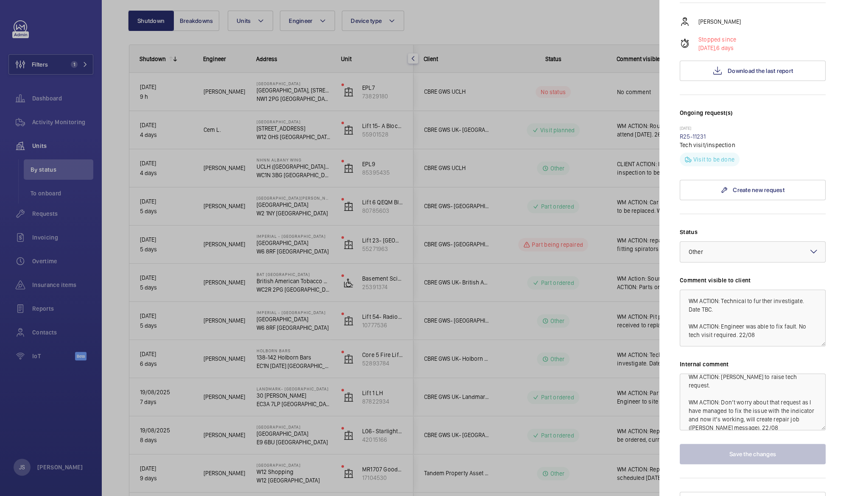
click at [518, 10] on div at bounding box center [423, 248] width 846 height 496
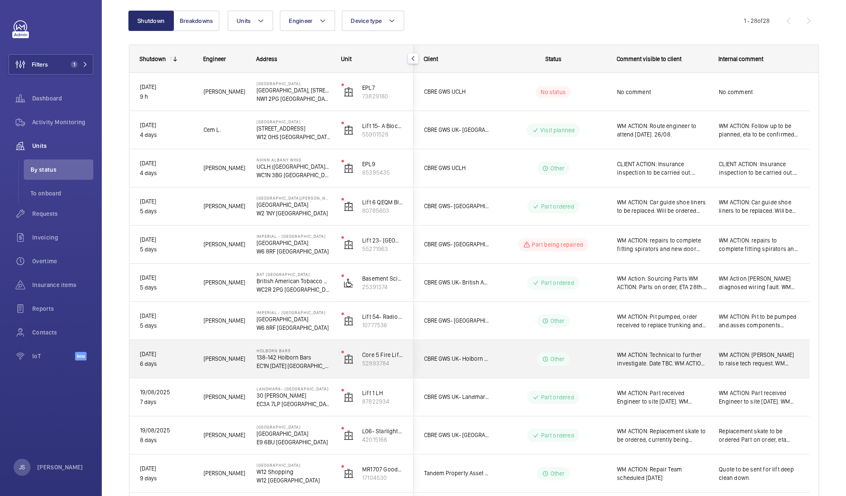
click at [283, 358] on p "138-142 Holborn Bars" at bounding box center [293, 357] width 74 height 8
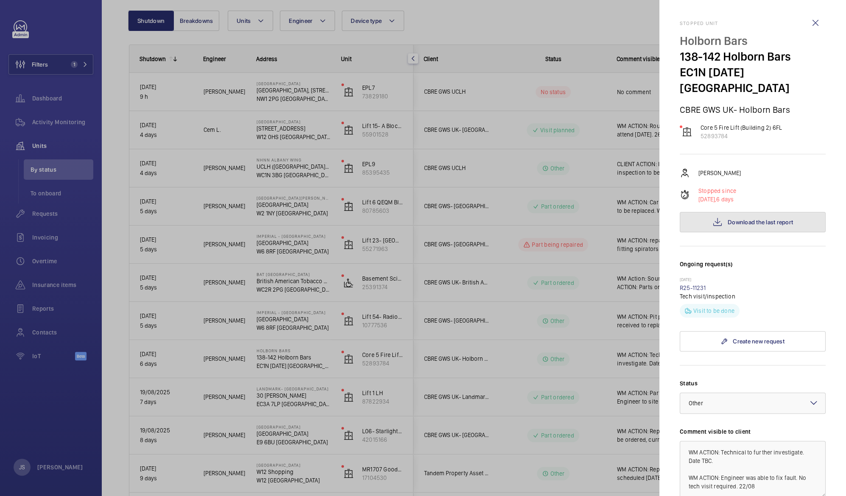
click at [742, 212] on button "Download the last report" at bounding box center [753, 222] width 146 height 20
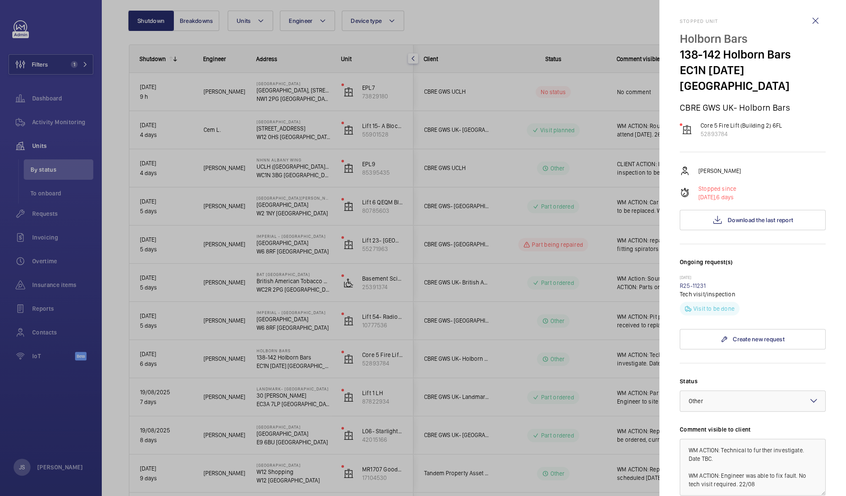
click at [470, 150] on div at bounding box center [423, 248] width 846 height 496
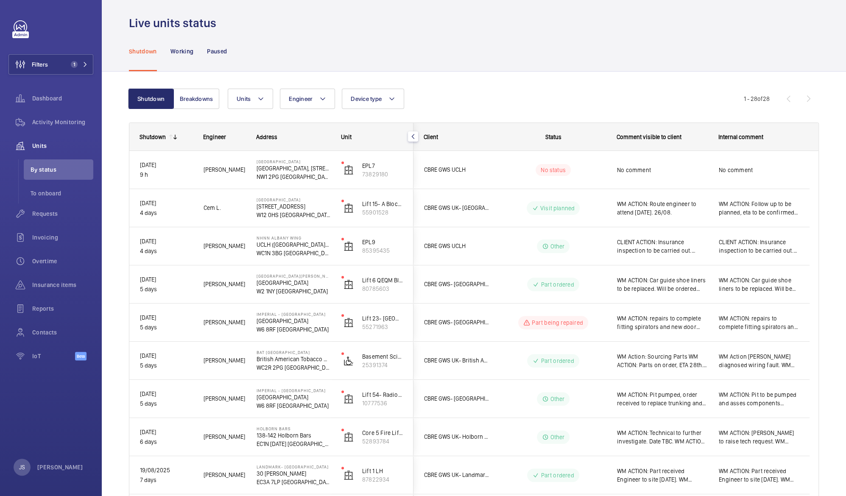
scroll to position [6, 0]
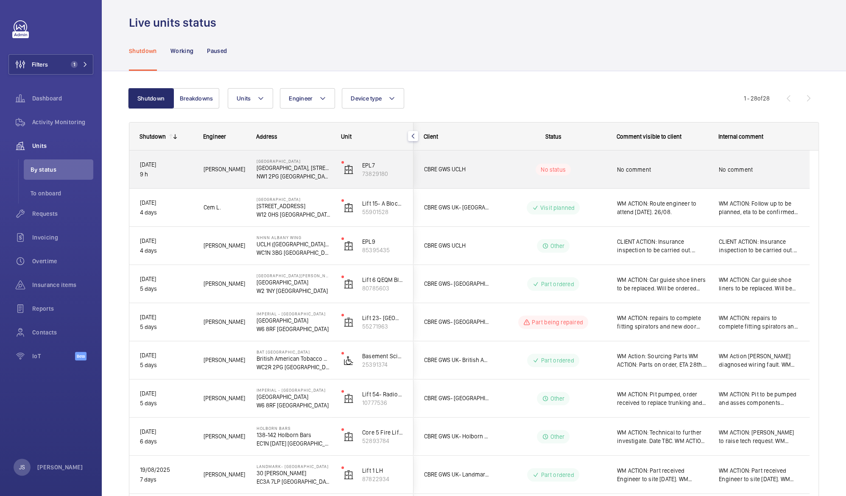
click at [261, 179] on p "NW1 2PG [GEOGRAPHIC_DATA]" at bounding box center [293, 176] width 74 height 8
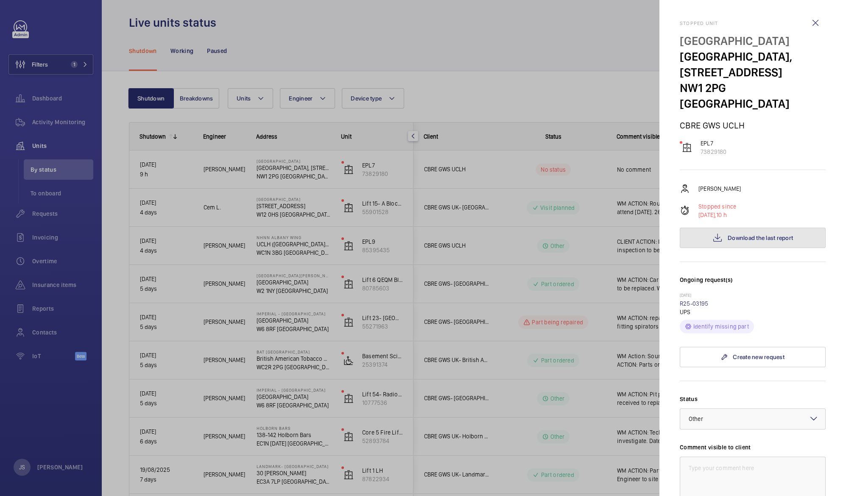
click at [745, 234] on span "Download the last report" at bounding box center [759, 237] width 65 height 7
click at [363, 56] on div at bounding box center [423, 248] width 846 height 496
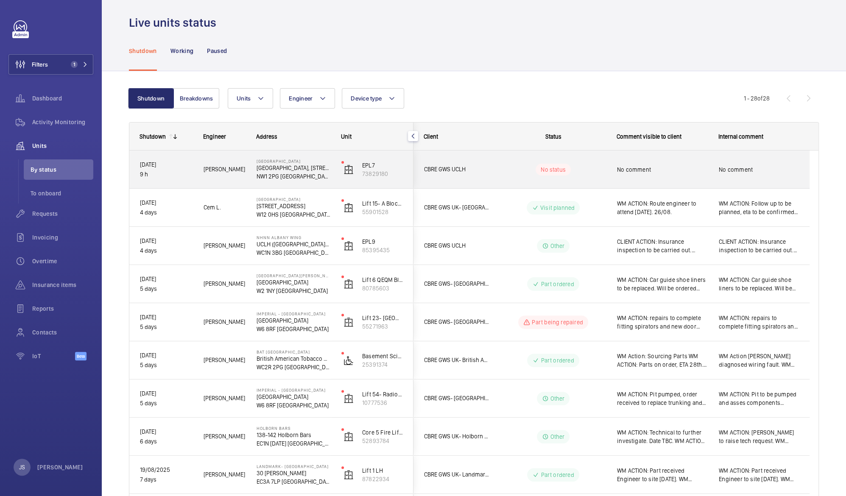
click at [305, 181] on div "[GEOGRAPHIC_DATA], [STREET_ADDRESS]" at bounding box center [288, 170] width 84 height 38
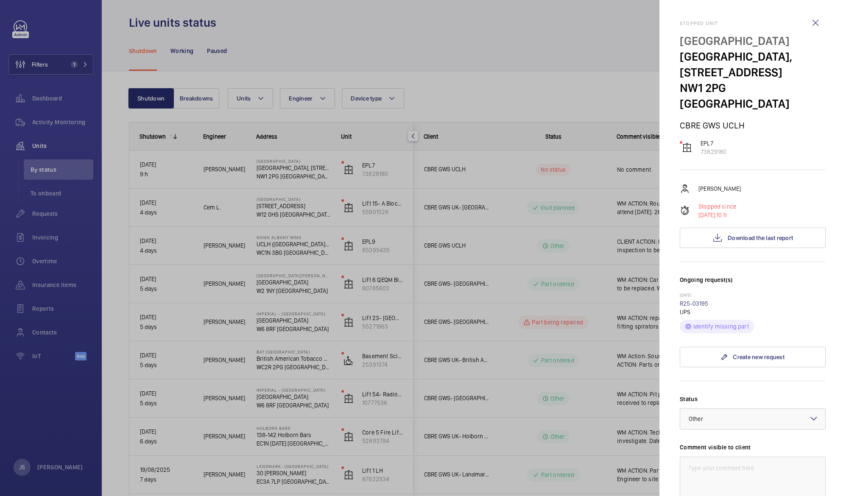
click at [305, 181] on div at bounding box center [423, 248] width 846 height 496
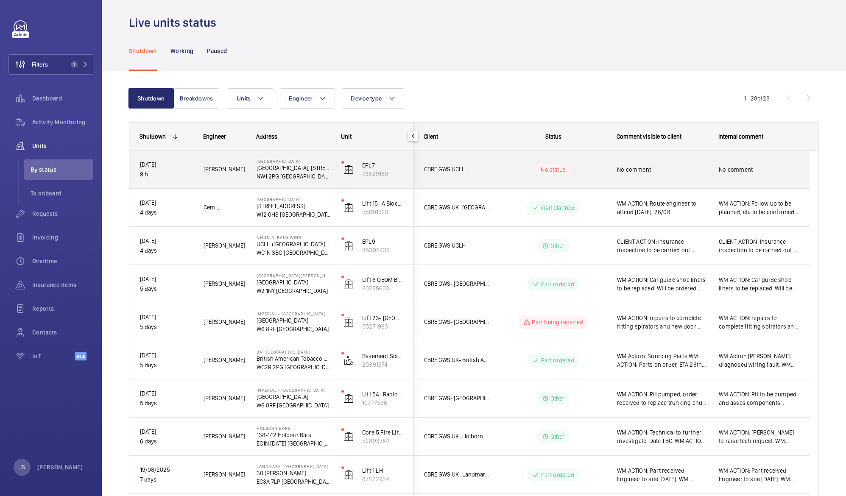
click at [634, 172] on span "No comment" at bounding box center [662, 169] width 91 height 8
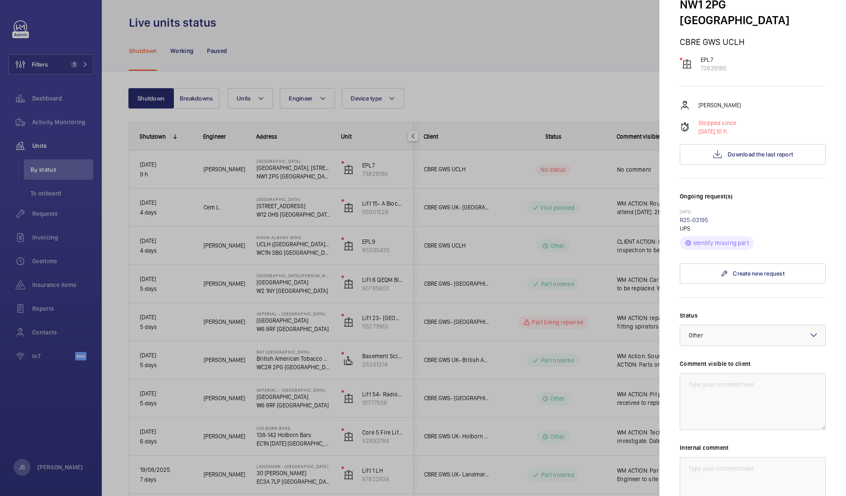
scroll to position [87, 0]
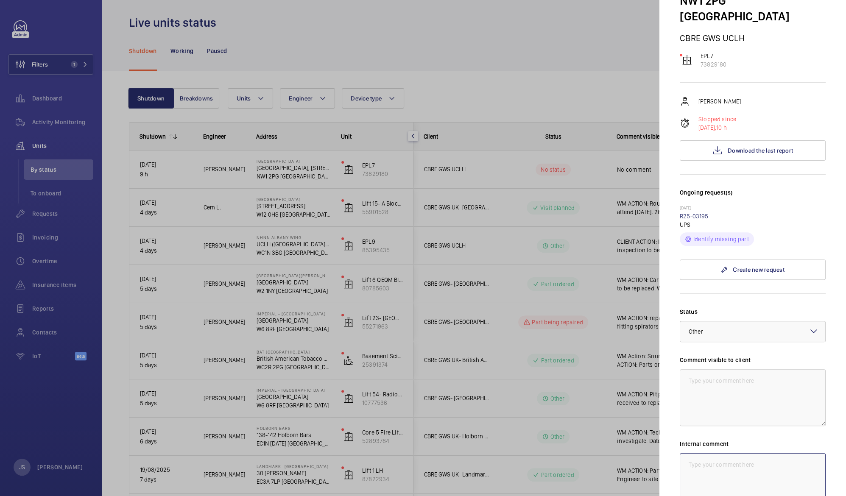
click at [688, 453] on textarea at bounding box center [753, 481] width 146 height 57
type textarea "N"
click at [780, 453] on textarea "WM Action: No access for night call dispatched on [DATE]" at bounding box center [753, 481] width 146 height 57
click at [746, 459] on textarea "WM Action: No access for night call on [DATE] re-dispatched on [DATE]" at bounding box center [753, 481] width 146 height 57
drag, startPoint x: 786, startPoint y: 456, endPoint x: 688, endPoint y: 443, distance: 98.8
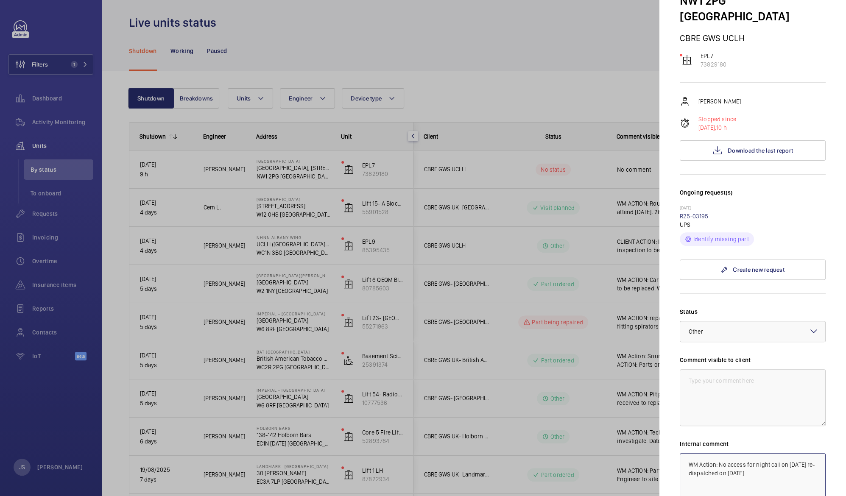
click at [688, 453] on textarea "WM Action: No access for night call on [DATE] re-dispatched on [DATE]" at bounding box center [753, 481] width 146 height 57
type textarea "WM Action: No access for night call on [DATE] re-dispatched on [DATE]"
click at [687, 369] on textarea at bounding box center [753, 397] width 146 height 57
paste textarea "WM Action: No access for night call on [DATE] re-dispatched on [DATE]"
type textarea "WM Action: No access for night call on [DATE] re-dispatched on [DATE]"
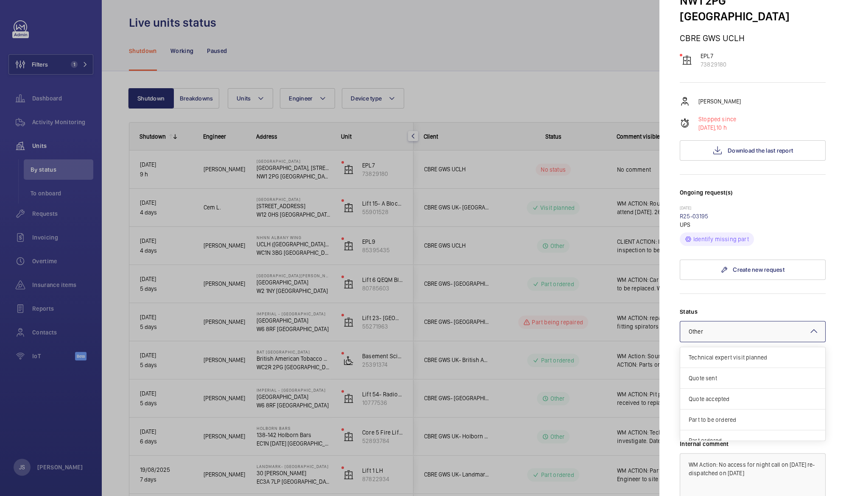
click at [808, 326] on mat-icon at bounding box center [813, 331] width 10 height 10
click at [783, 406] on span "Visit planned" at bounding box center [752, 410] width 128 height 8
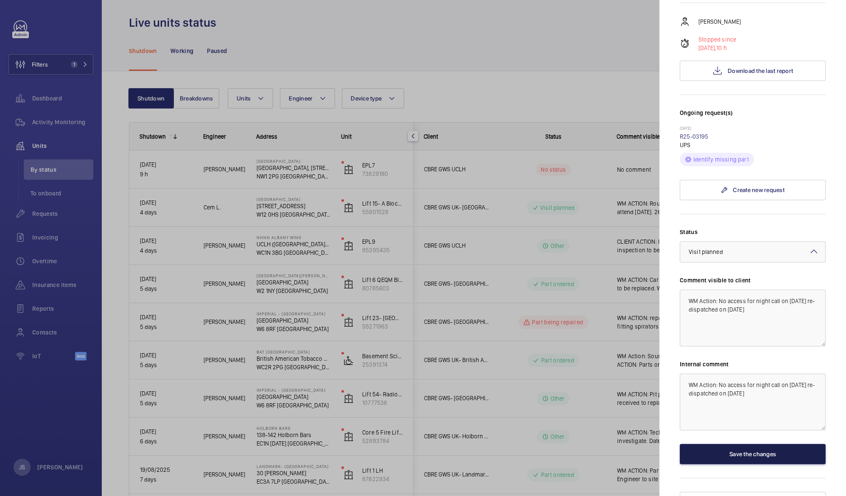
click at [766, 444] on button "Save the changes" at bounding box center [753, 454] width 146 height 20
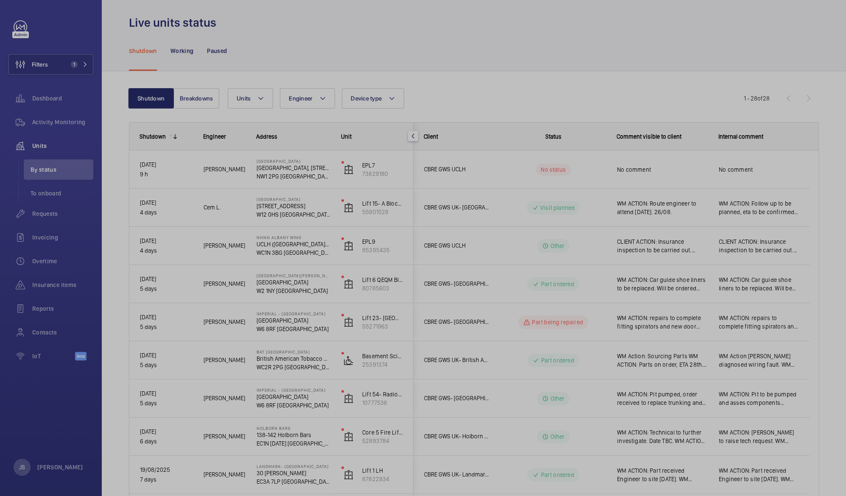
scroll to position [0, 0]
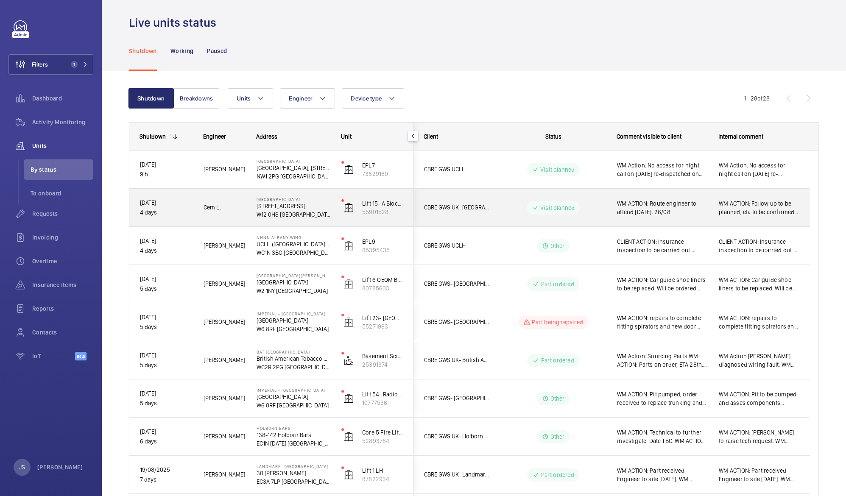
click at [640, 215] on span "WM ACTION: Route engineer to attend [DATE]. 26/08." at bounding box center [662, 207] width 91 height 17
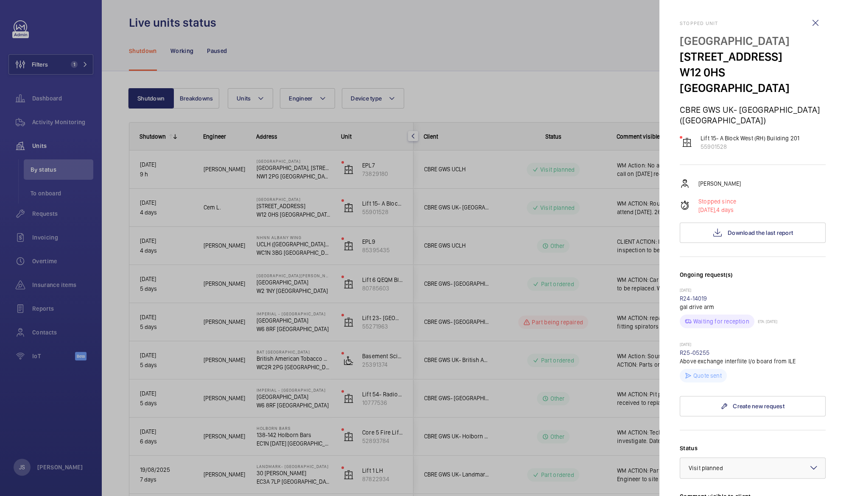
click at [488, 62] on div at bounding box center [423, 248] width 846 height 496
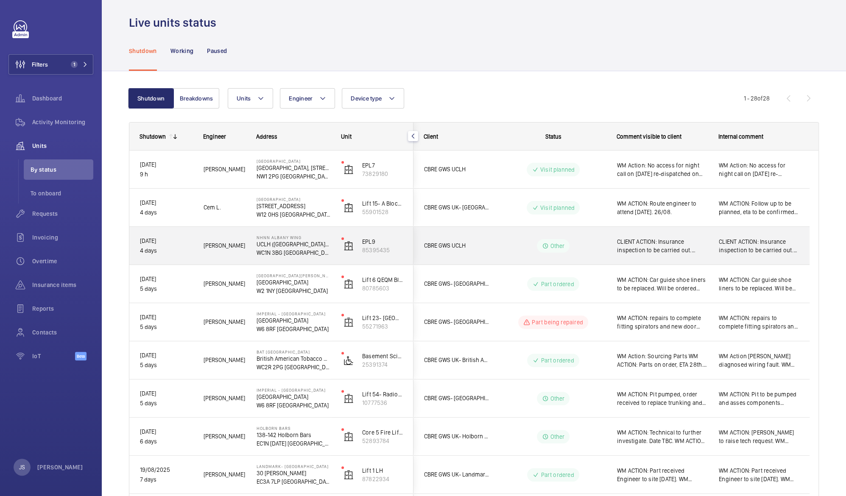
click at [658, 253] on span "CLIENT ACTION: Insurance inspection to be carried out. [DATE]. 22/08" at bounding box center [662, 245] width 91 height 17
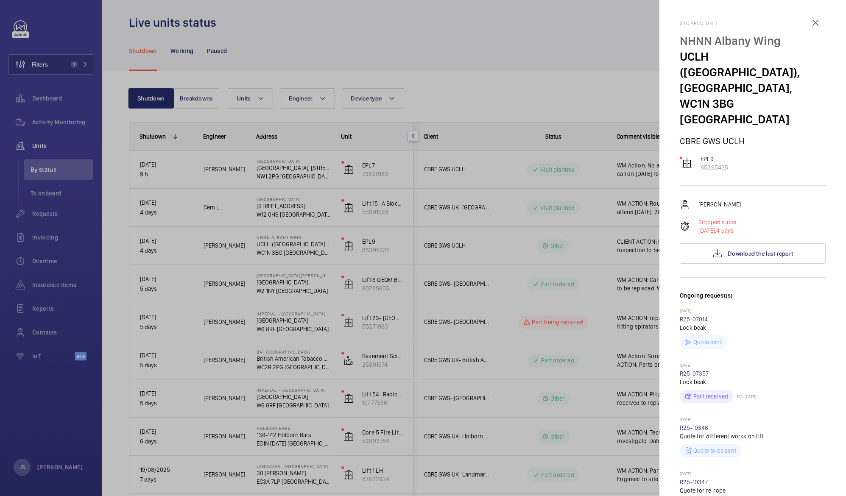
click at [538, 84] on div at bounding box center [423, 248] width 846 height 496
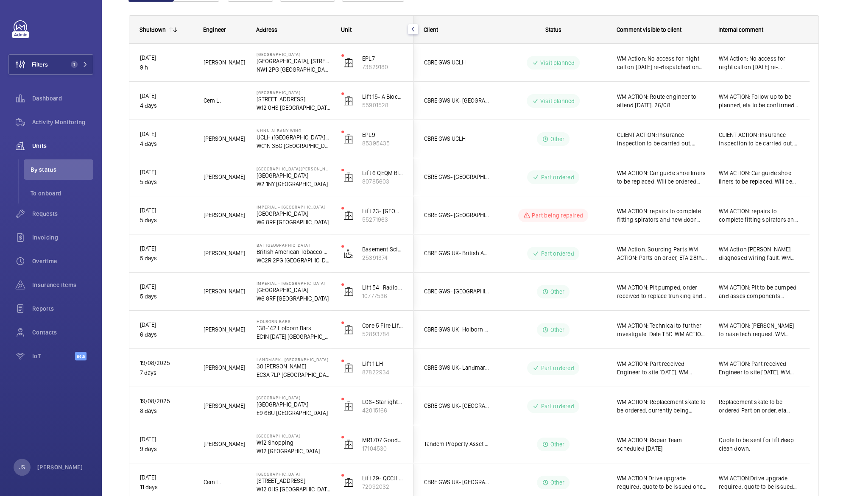
scroll to position [100, 0]
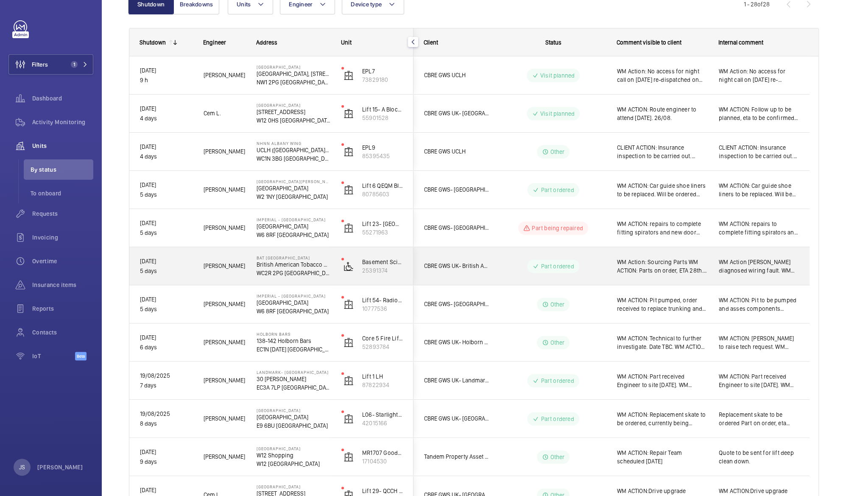
click at [652, 268] on span "WM Action: Sourcing Parts WM ACTION: Parts on order, ETA 28th. 26.08." at bounding box center [662, 266] width 91 height 17
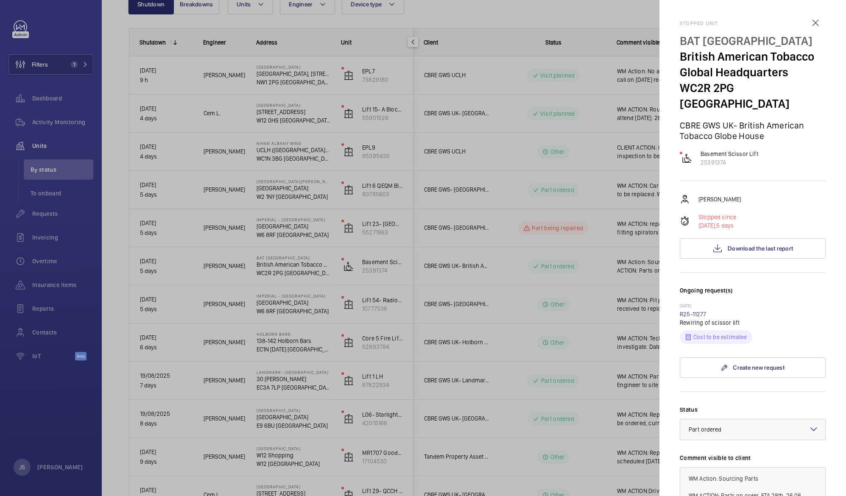
click at [303, 298] on div at bounding box center [423, 248] width 846 height 496
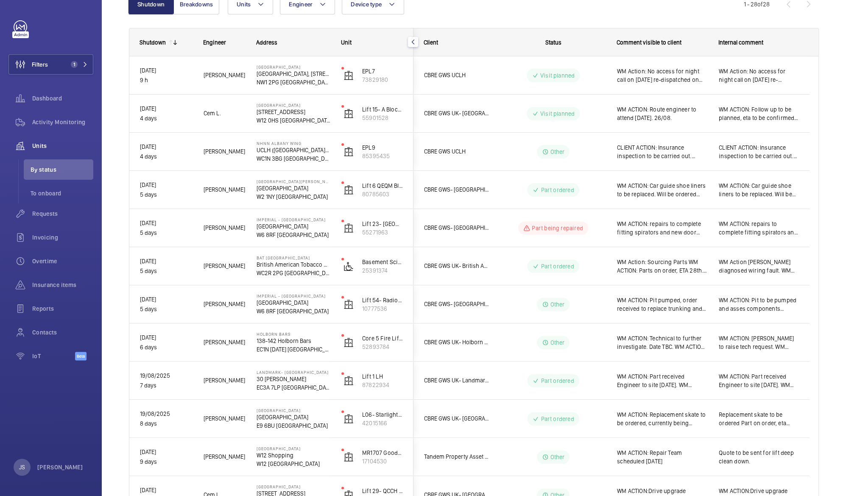
scroll to position [0, 0]
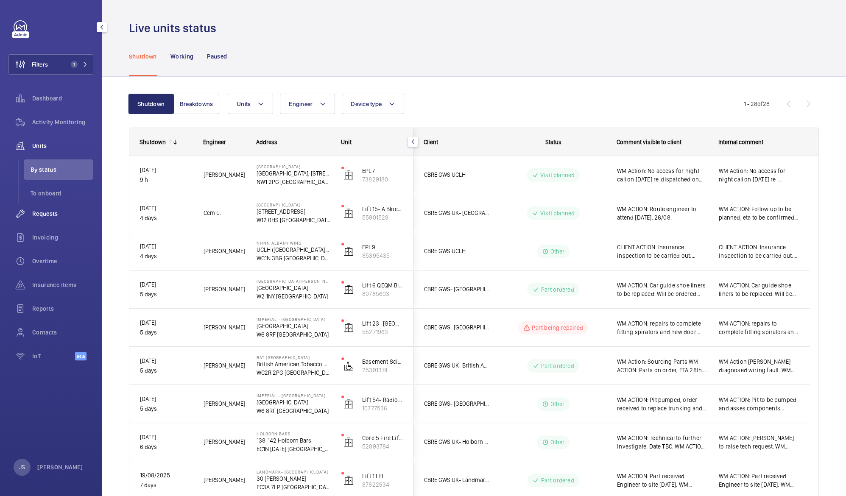
click at [50, 209] on span "Requests" at bounding box center [62, 213] width 61 height 8
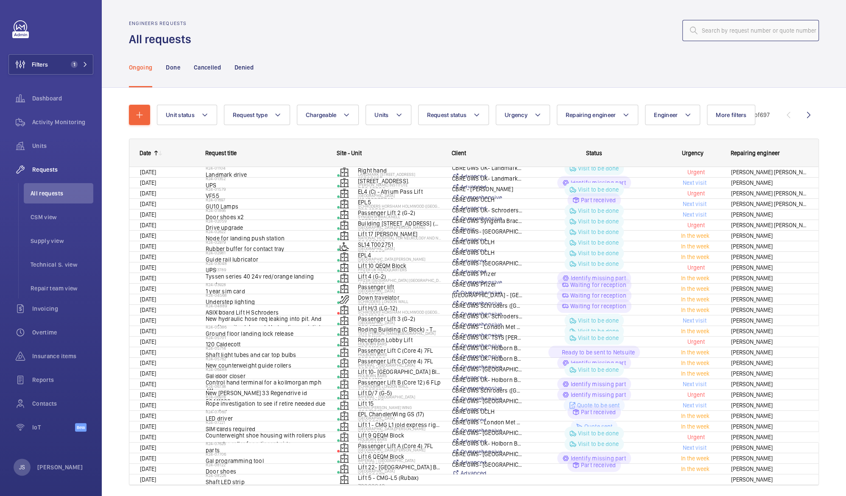
click at [701, 27] on input "text" at bounding box center [750, 30] width 137 height 21
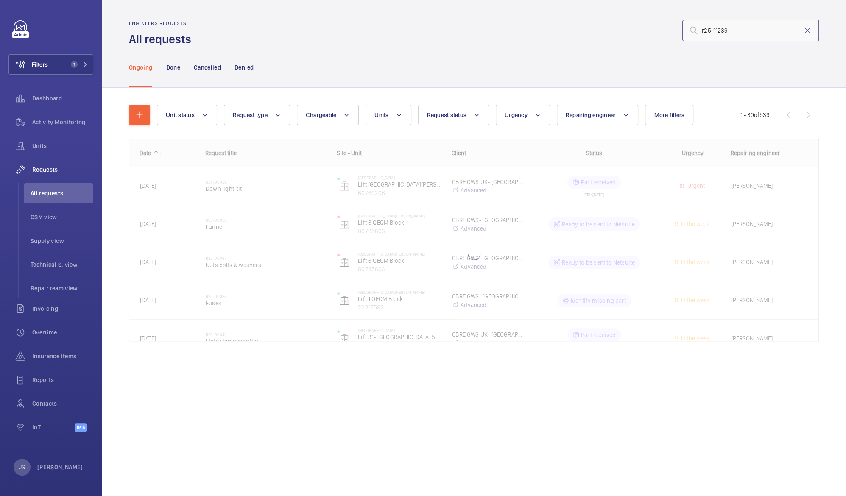
type input "r25-11239"
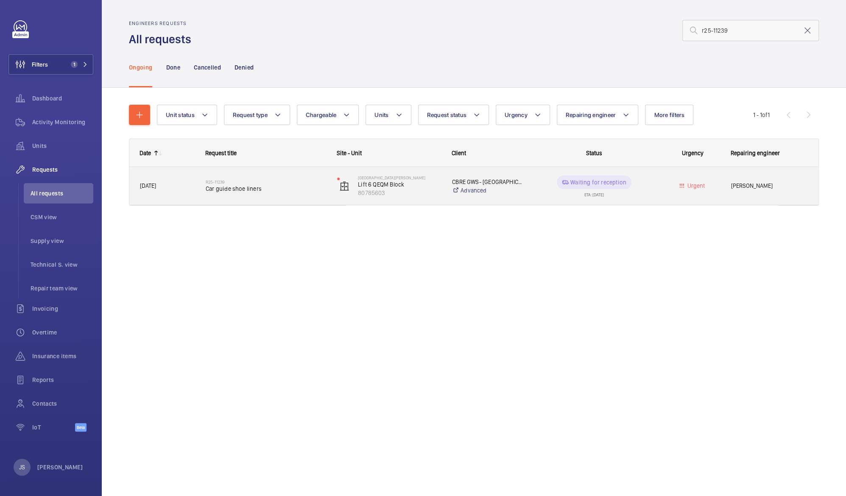
click at [613, 180] on p "Waiting for reception" at bounding box center [598, 182] width 56 height 8
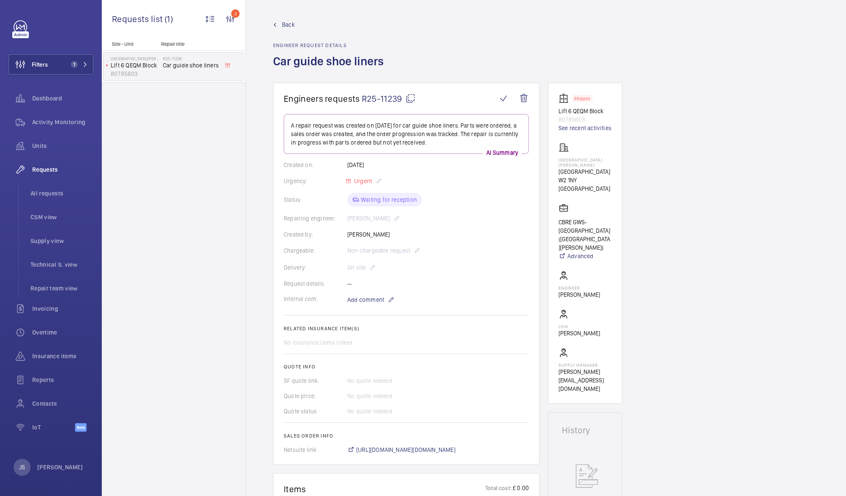
click at [384, 200] on div "Status: Waiting for reception" at bounding box center [406, 200] width 245 height 14
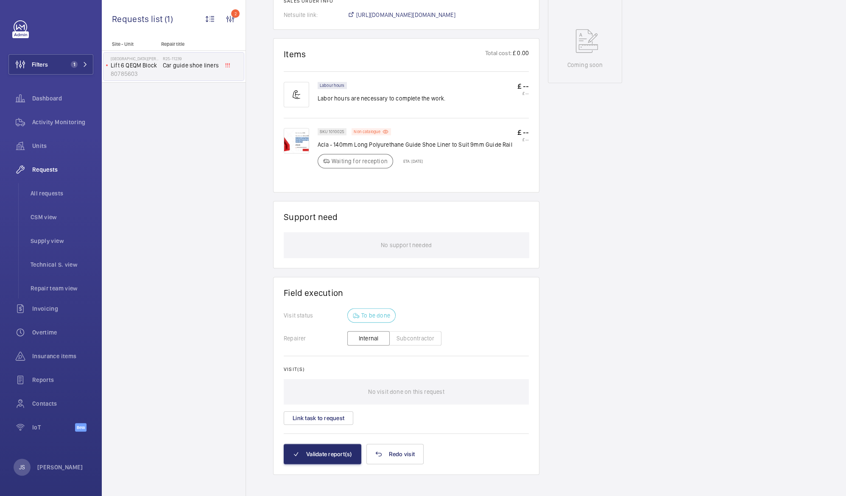
scroll to position [440, 0]
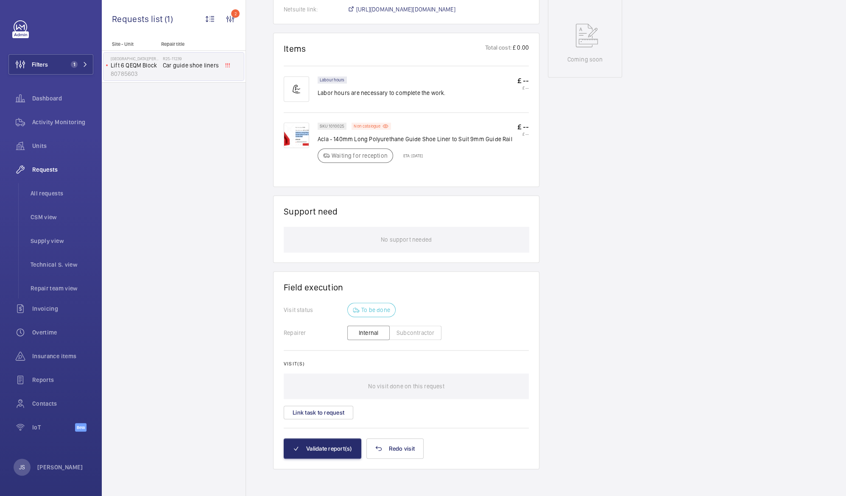
click at [301, 136] on img at bounding box center [296, 135] width 25 height 25
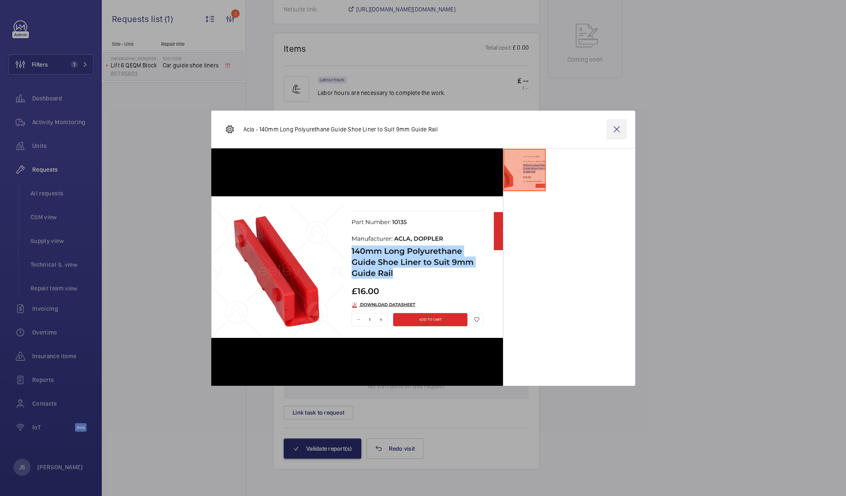
click at [617, 128] on wm-front-icon-button at bounding box center [616, 129] width 20 height 20
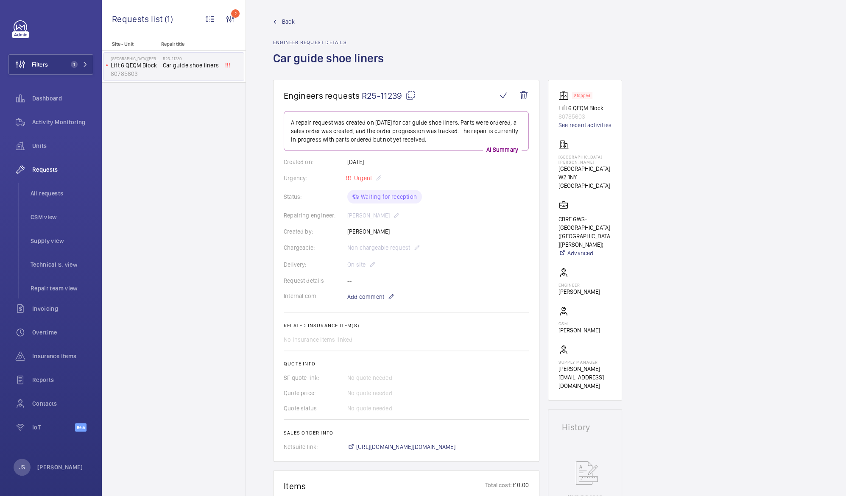
scroll to position [0, 0]
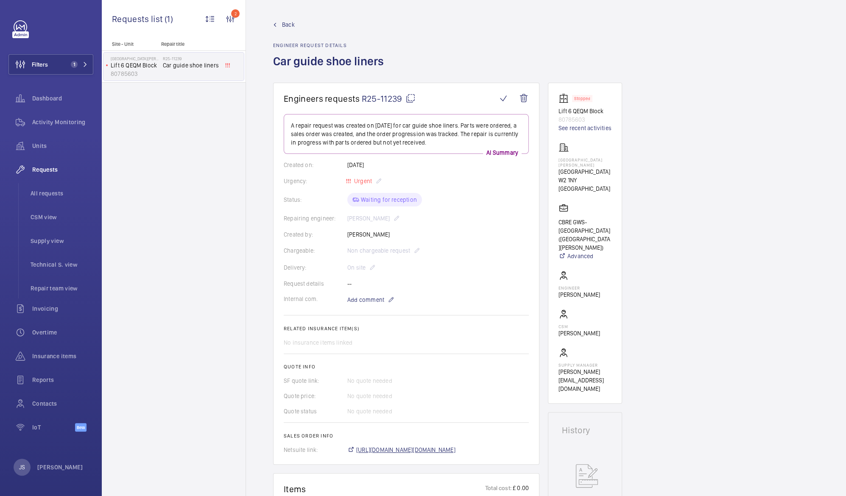
click at [417, 449] on span "[URL][DOMAIN_NAME][DOMAIN_NAME]" at bounding box center [405, 450] width 99 height 8
click at [392, 452] on span "[URL][DOMAIN_NAME][DOMAIN_NAME]" at bounding box center [405, 450] width 99 height 8
click at [44, 139] on div "Units" at bounding box center [50, 146] width 85 height 20
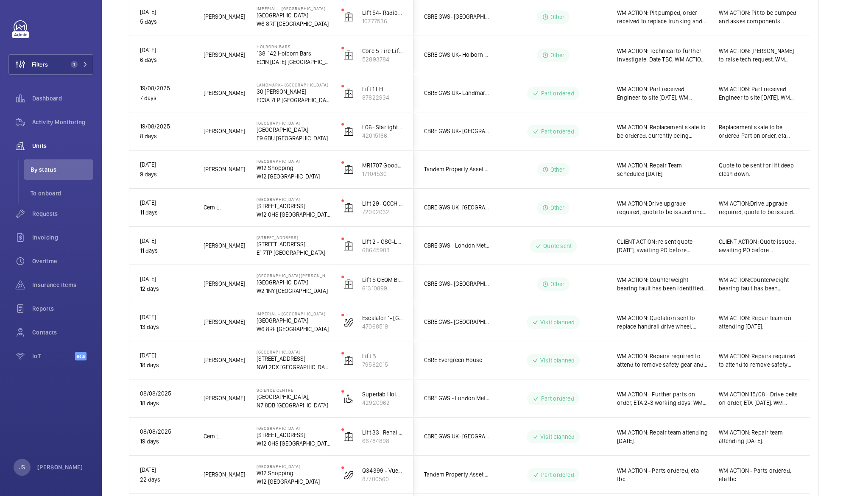
scroll to position [391, 0]
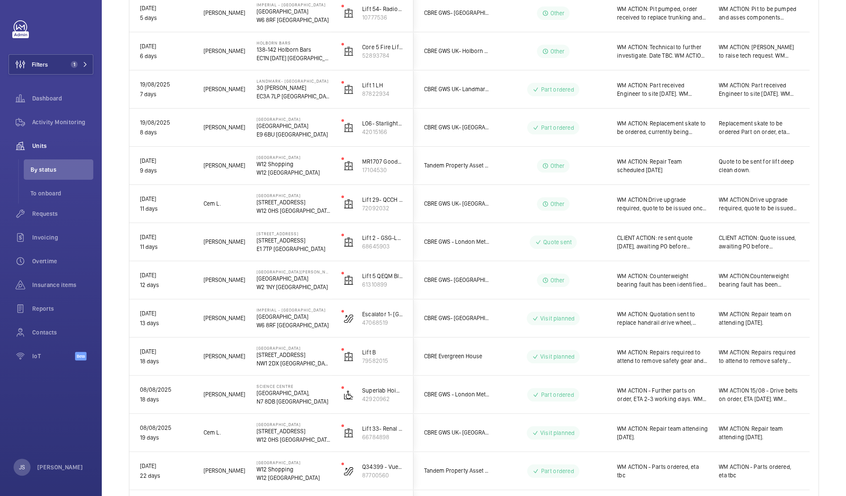
click at [242, 294] on div "[PERSON_NAME]" at bounding box center [219, 280] width 53 height 38
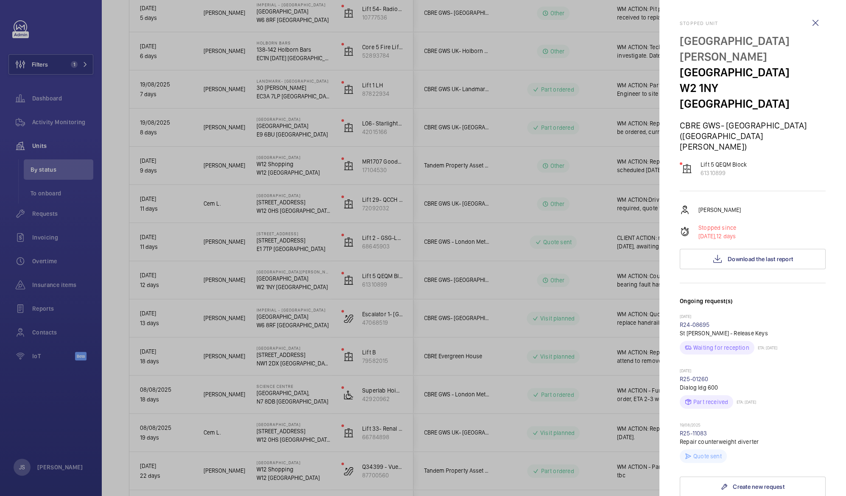
click at [205, 235] on div at bounding box center [423, 248] width 846 height 496
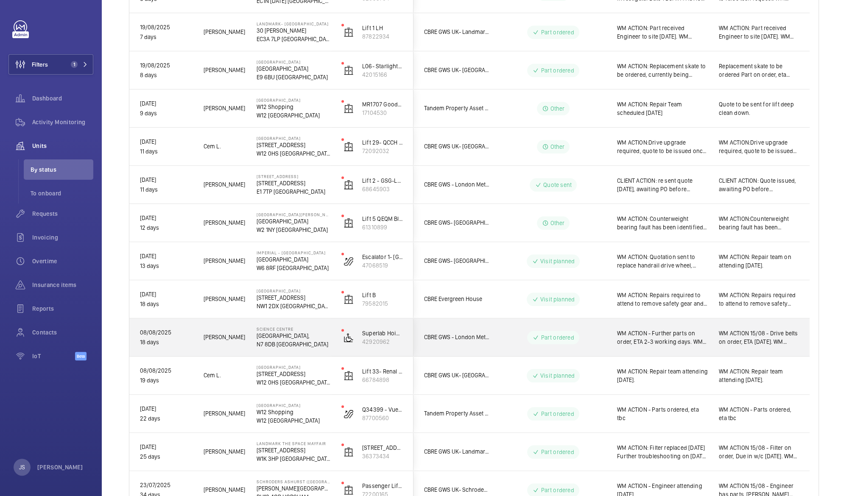
scroll to position [446, 0]
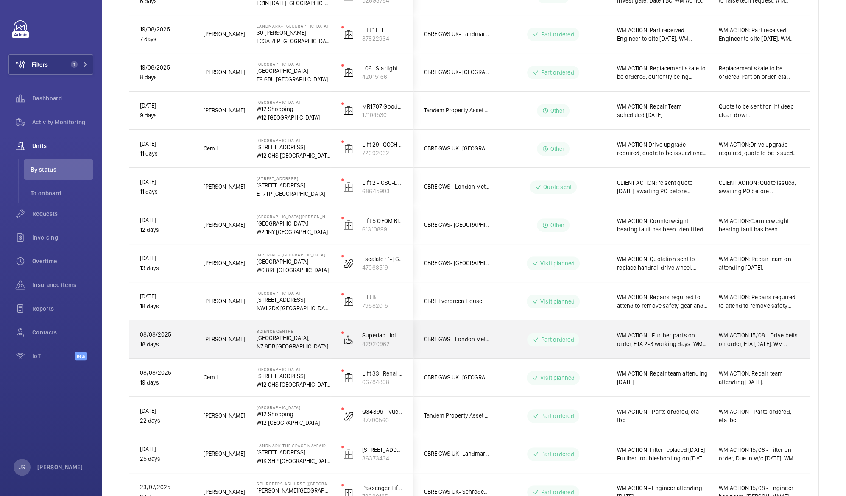
click at [274, 342] on p "N7 8DB [GEOGRAPHIC_DATA]" at bounding box center [293, 346] width 74 height 8
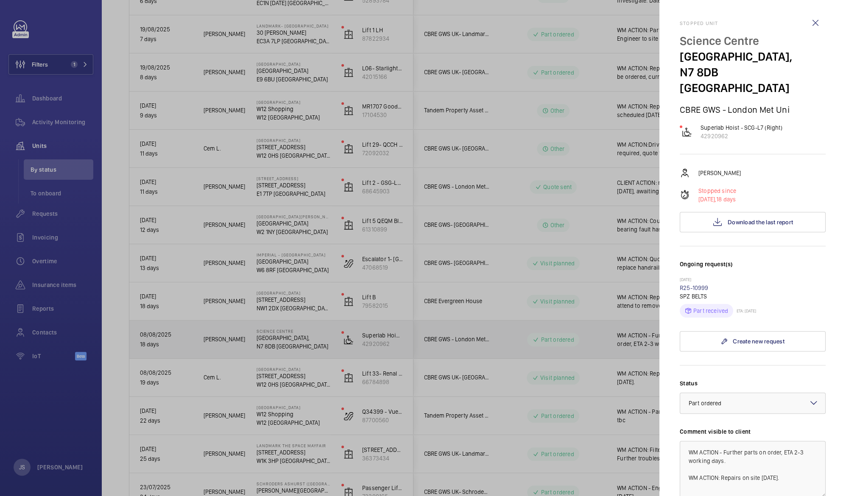
scroll to position [151, 0]
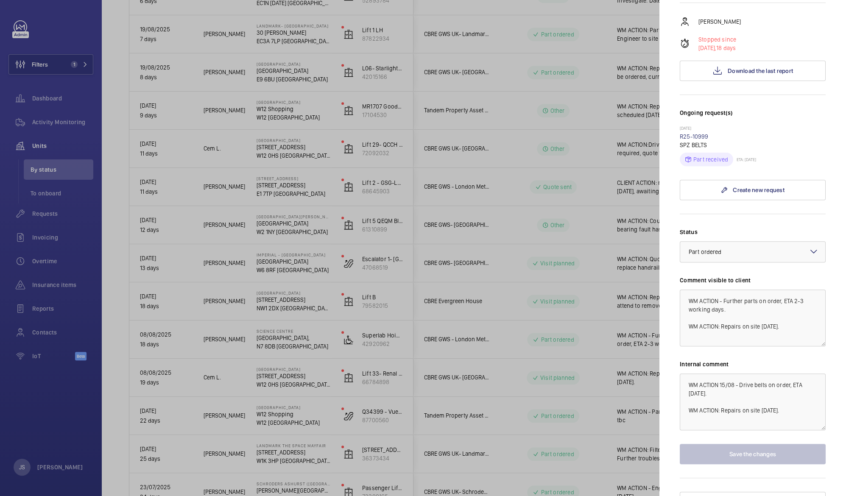
click at [203, 247] on div at bounding box center [423, 248] width 846 height 496
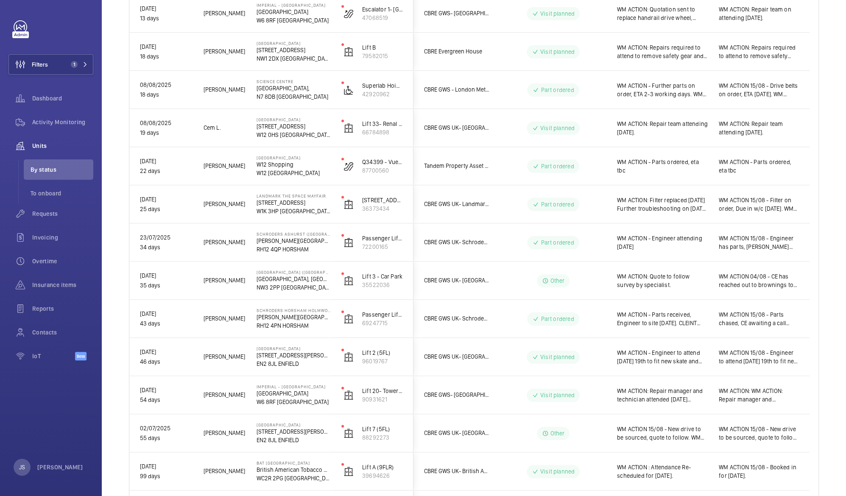
scroll to position [769, 0]
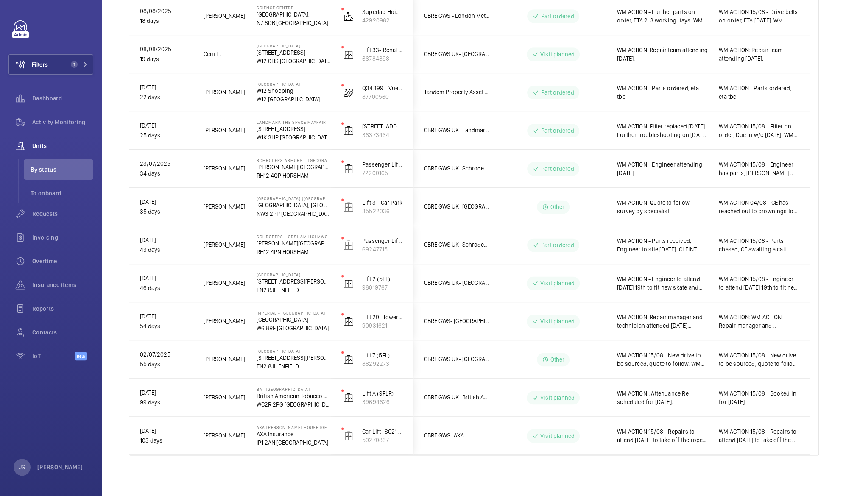
click at [278, 286] on p "EN2 8JL ENFIELD" at bounding box center [293, 290] width 74 height 8
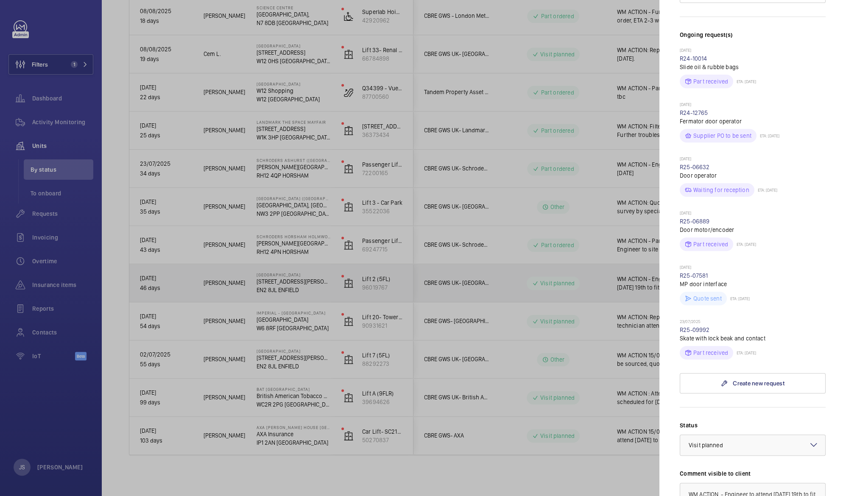
scroll to position [227, 0]
click at [220, 290] on div at bounding box center [423, 248] width 846 height 496
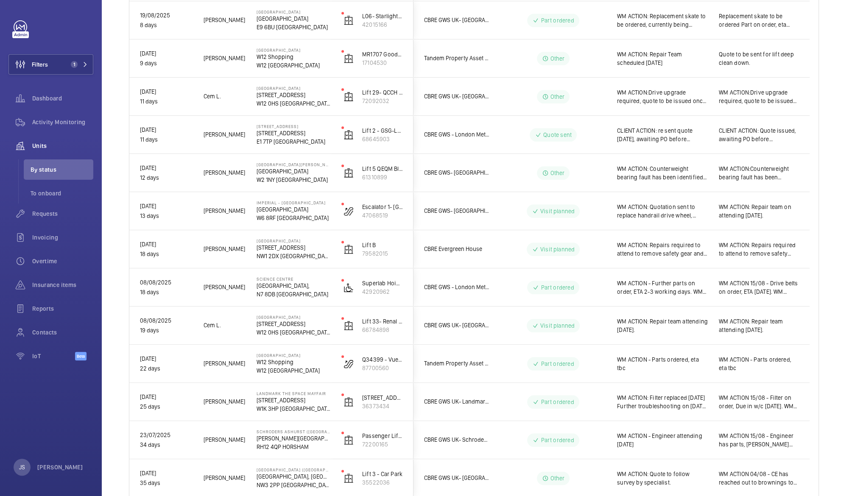
scroll to position [494, 0]
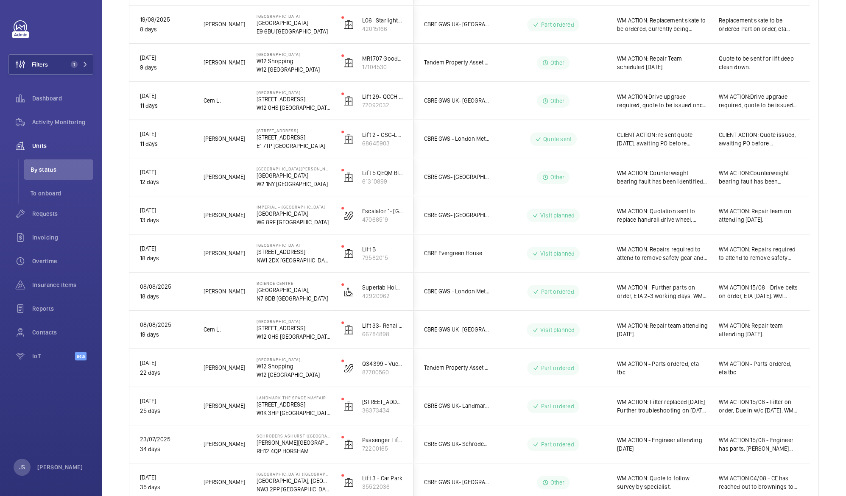
click at [648, 112] on div "WM ACTION:Drive upgrade required, quote to be issued once costs have been sourc…" at bounding box center [657, 101] width 101 height 36
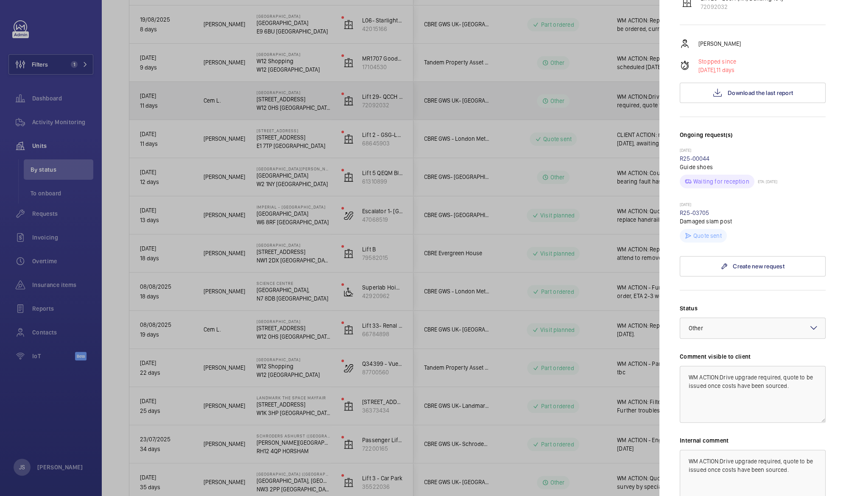
scroll to position [0, 0]
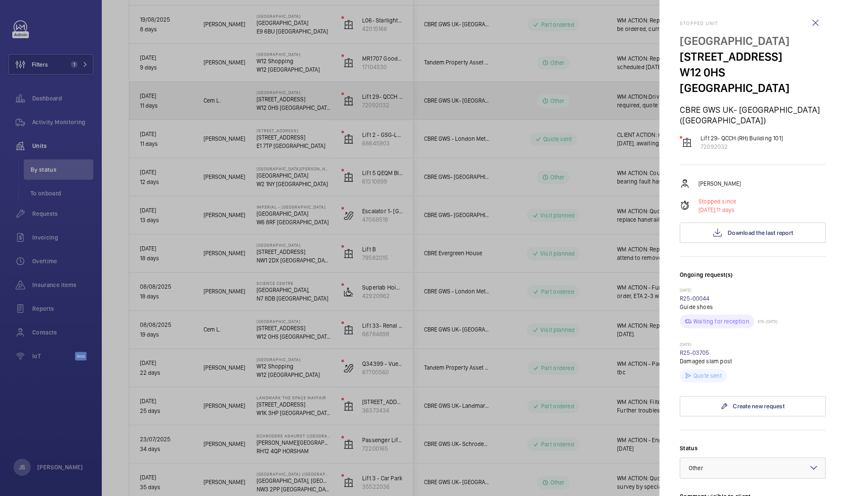
click at [577, 158] on div at bounding box center [423, 248] width 846 height 496
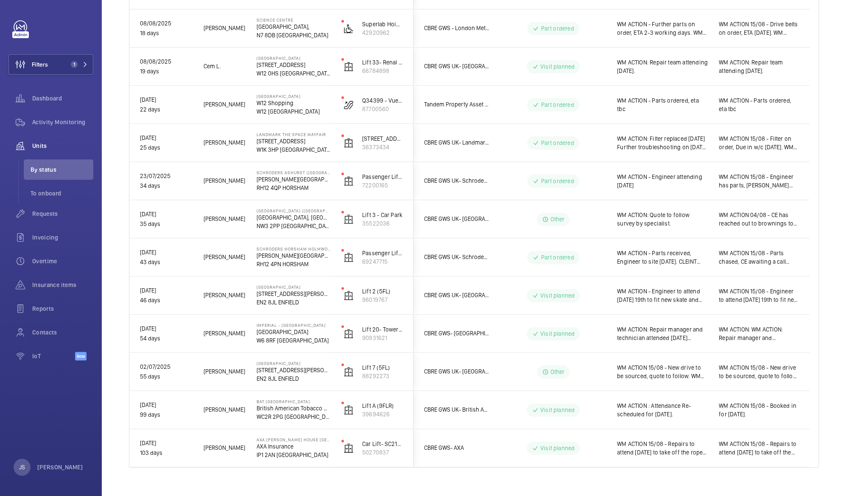
scroll to position [756, 0]
click at [276, 377] on p "EN2 8JL ENFIELD" at bounding box center [293, 379] width 74 height 8
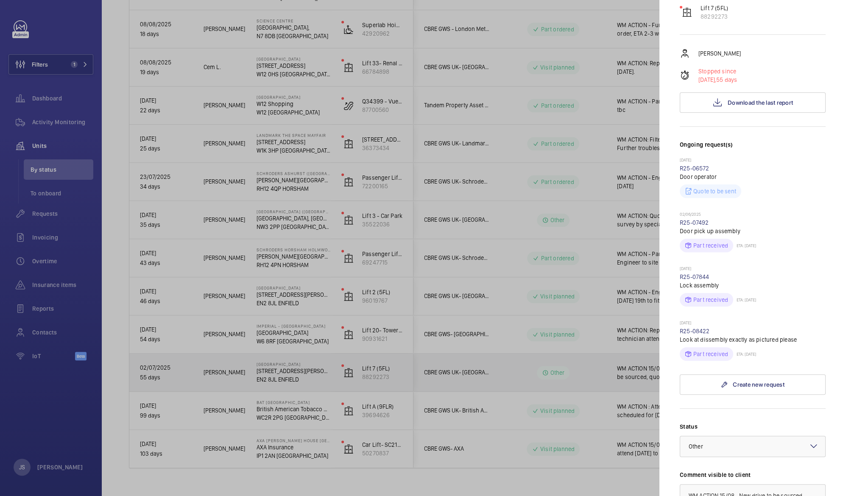
scroll to position [325, 0]
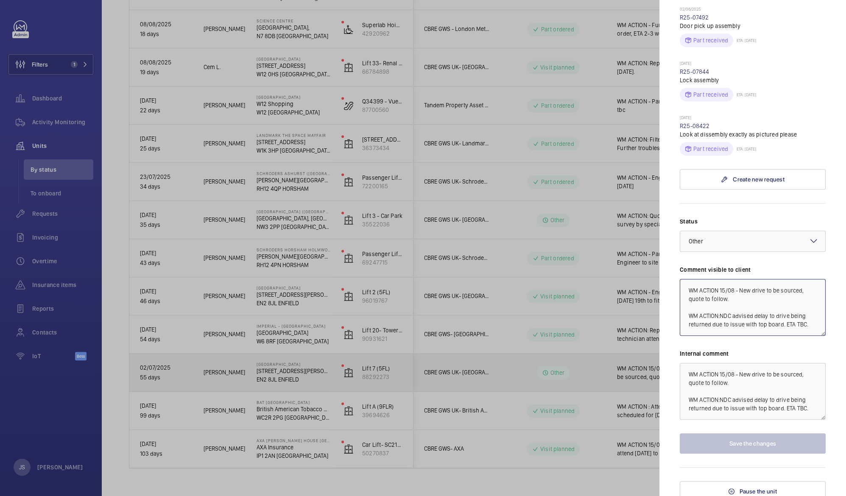
click at [718, 312] on textarea "WM ACTION 15/08 - New drive to be sourced, quote to follow. WM ACTION:NDC advis…" at bounding box center [753, 307] width 146 height 57
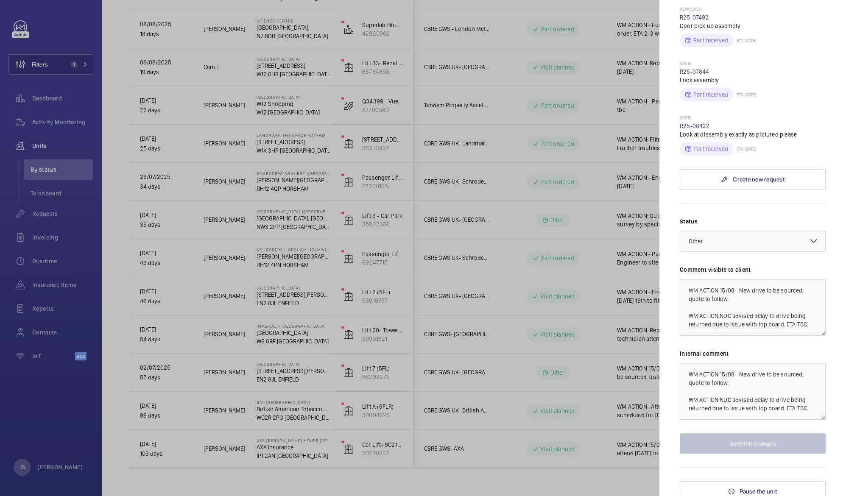
click at [230, 451] on div at bounding box center [423, 248] width 846 height 496
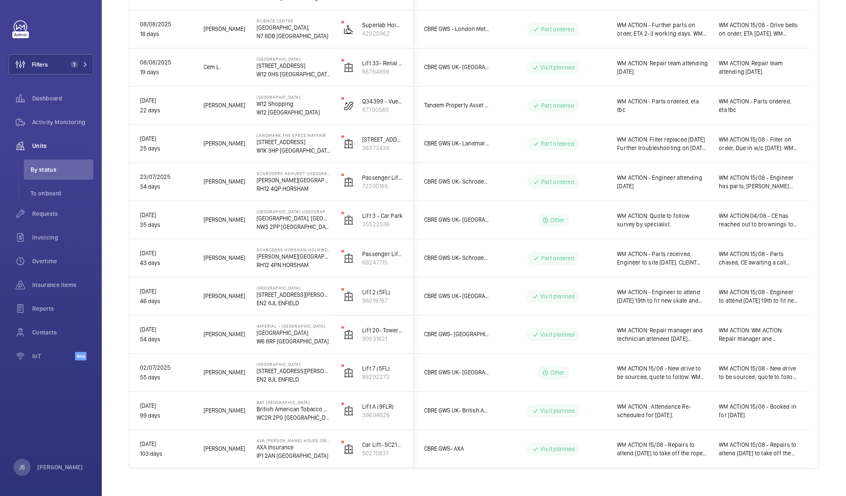
scroll to position [0, 0]
click at [744, 444] on span "WM ACTION 15/08 - Repairs to attend [DATE] to take off the ropes, [PERSON_NAME]…" at bounding box center [759, 448] width 80 height 17
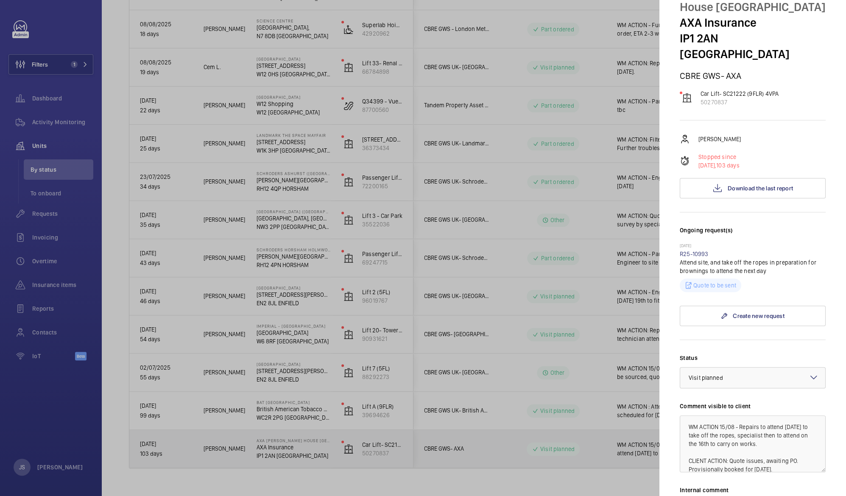
scroll to position [47, 0]
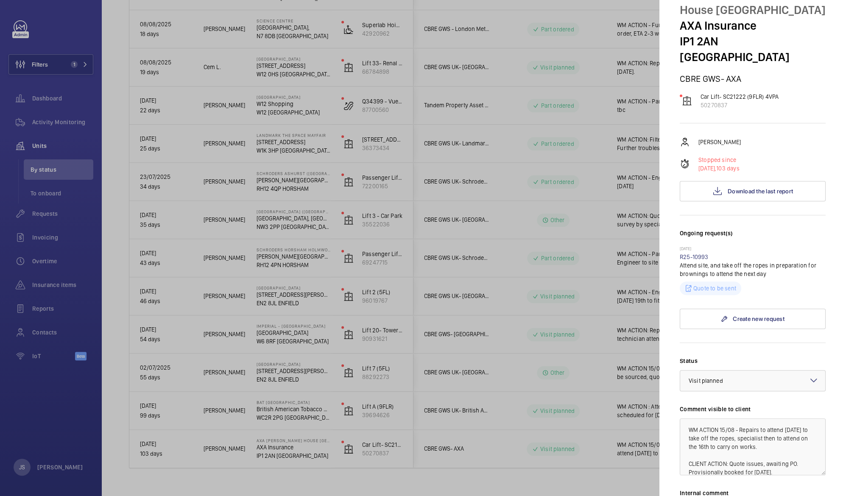
click at [482, 182] on div at bounding box center [423, 248] width 846 height 496
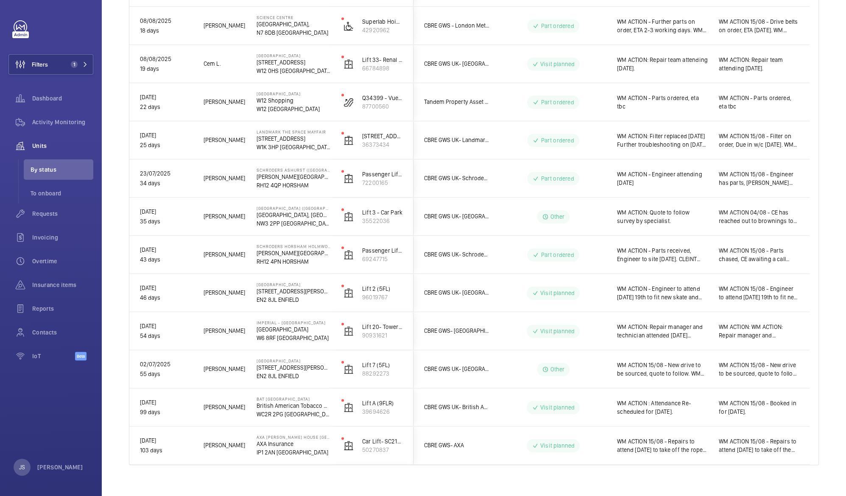
scroll to position [769, 0]
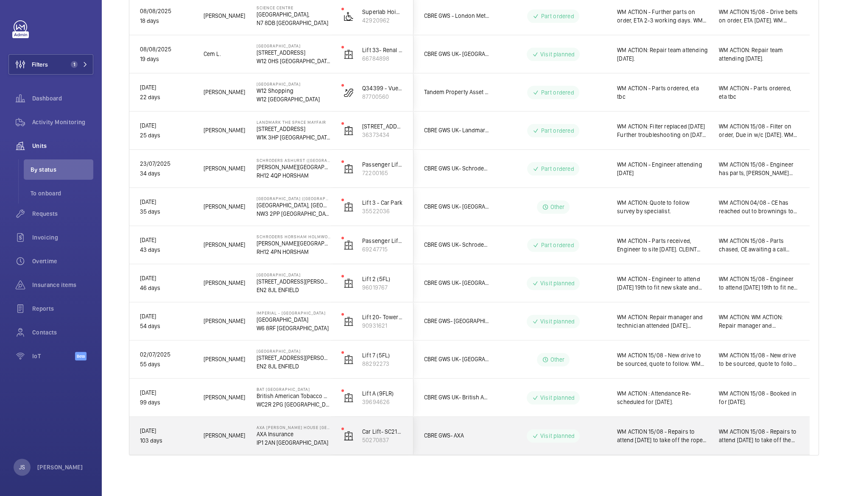
click at [643, 429] on span "WM ACTION 15/08 - Repairs to attend [DATE] to take off the ropes, specialist th…" at bounding box center [662, 435] width 91 height 17
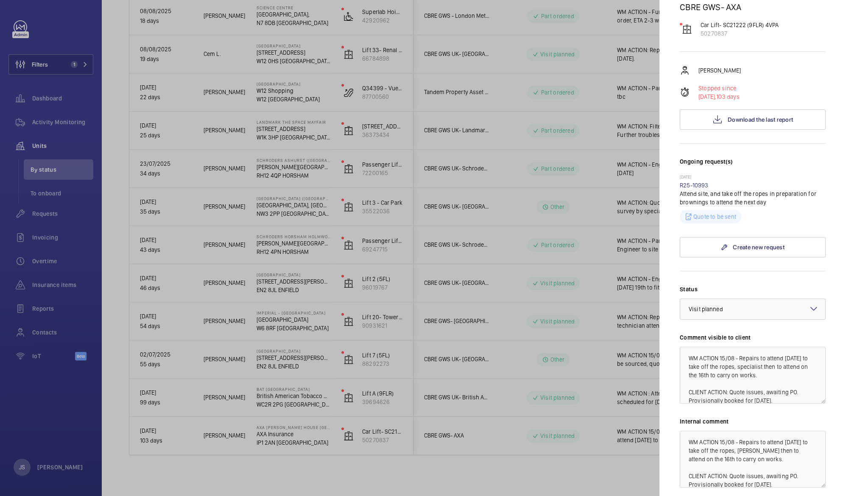
scroll to position [176, 0]
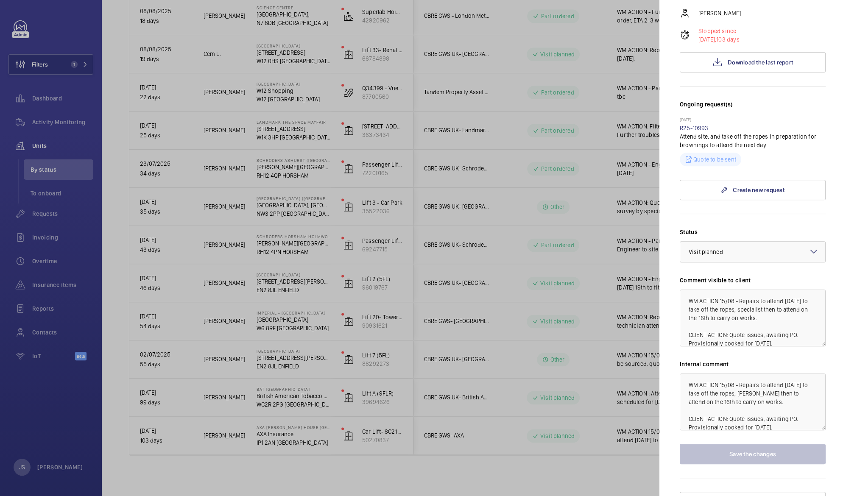
click at [627, 461] on div at bounding box center [423, 248] width 846 height 496
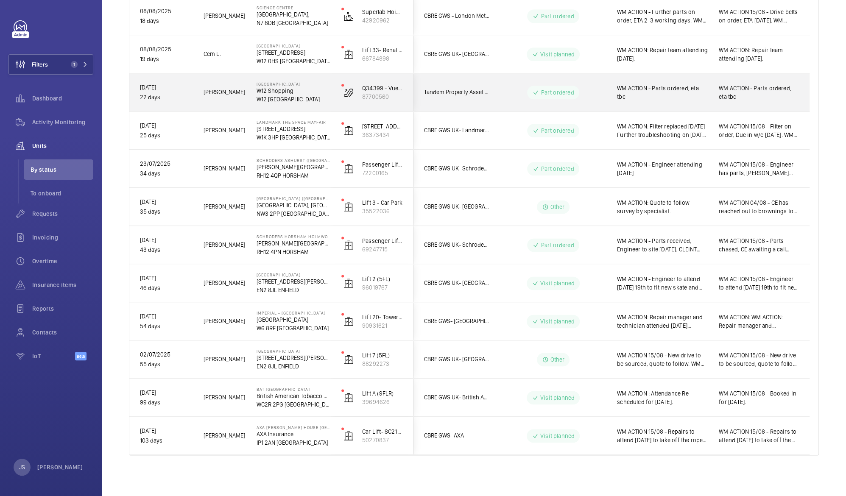
click at [720, 92] on span "WM ACTION - Parts ordered, eta tbc" at bounding box center [759, 92] width 80 height 17
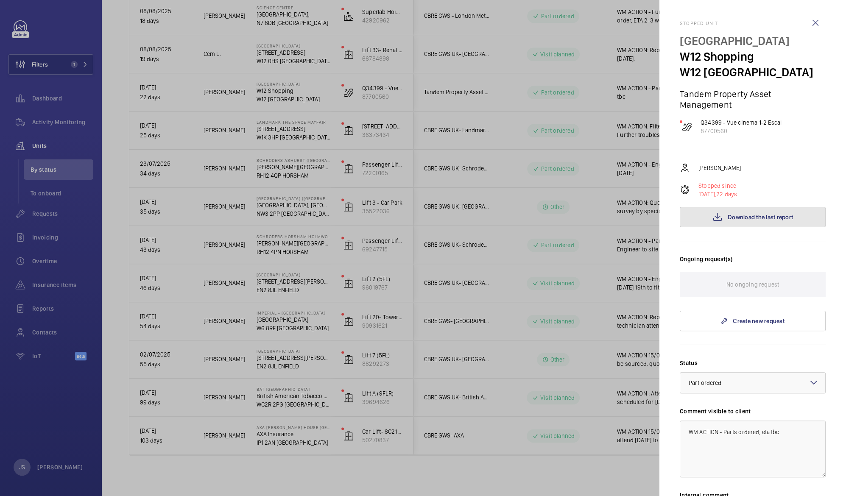
click at [739, 224] on button "Download the last report" at bounding box center [753, 217] width 146 height 20
click at [750, 223] on button "Download the last report" at bounding box center [753, 217] width 146 height 20
